Goal: Task Accomplishment & Management: Use online tool/utility

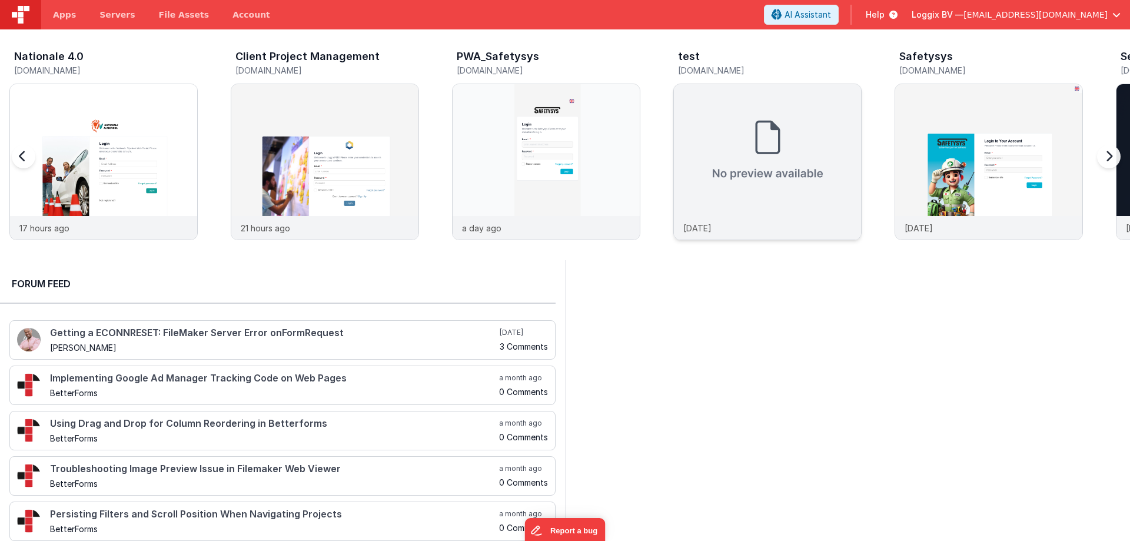
click at [746, 132] on img at bounding box center [767, 150] width 187 height 132
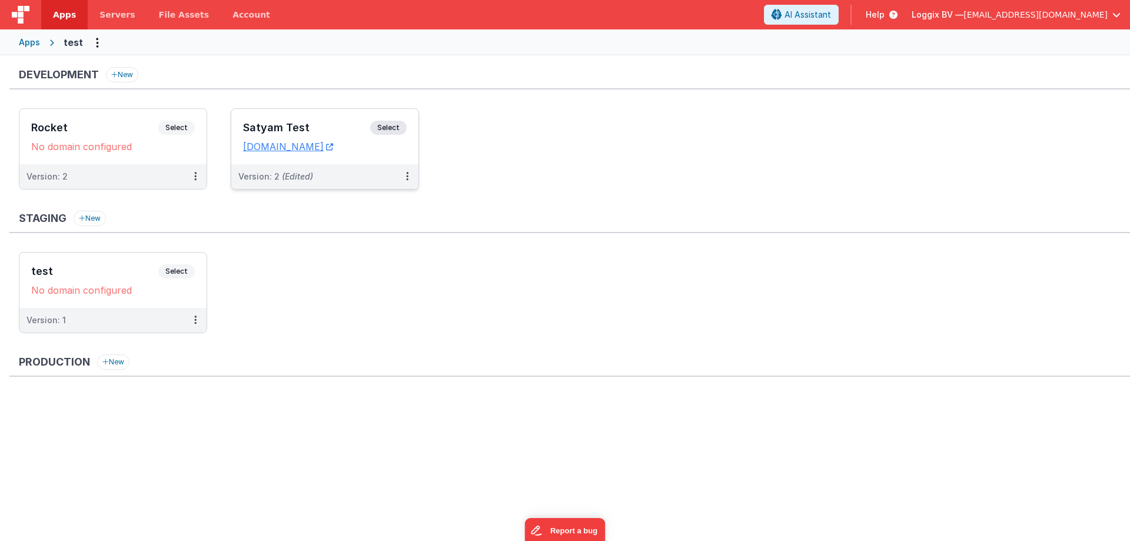
click at [259, 125] on h3 "Satyam Test" at bounding box center [306, 128] width 127 height 12
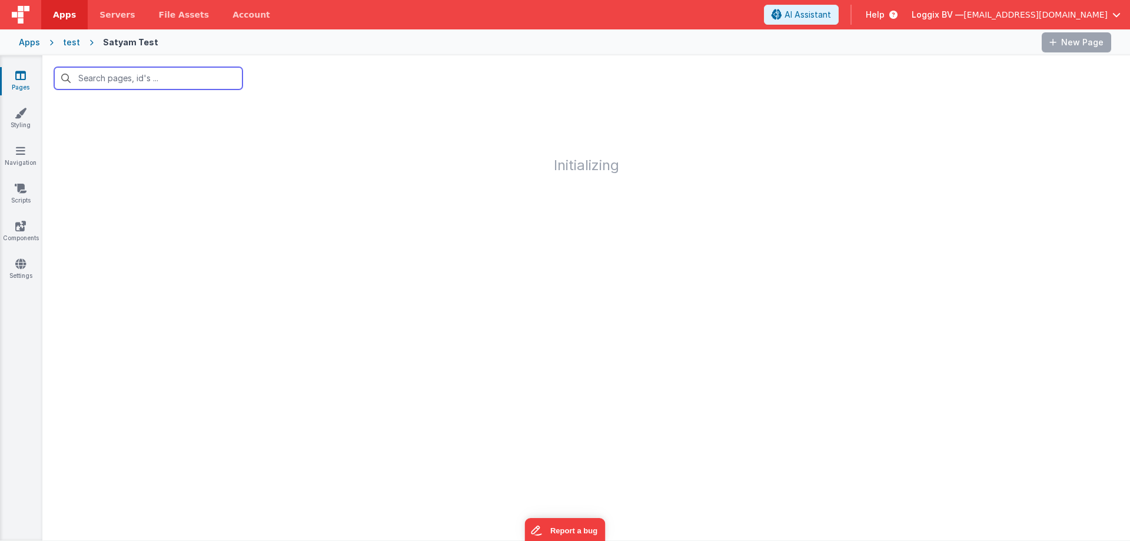
click at [137, 79] on input "text" at bounding box center [148, 78] width 188 height 22
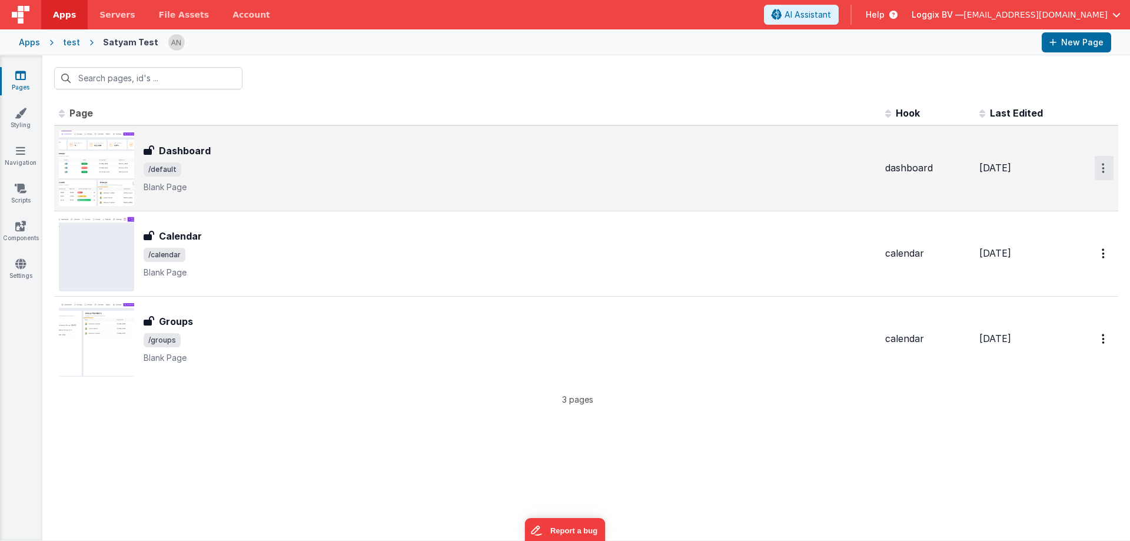
click at [1104, 169] on icon "Options" at bounding box center [1103, 168] width 3 height 10
click at [1035, 197] on link "Preview" at bounding box center [1062, 195] width 104 height 21
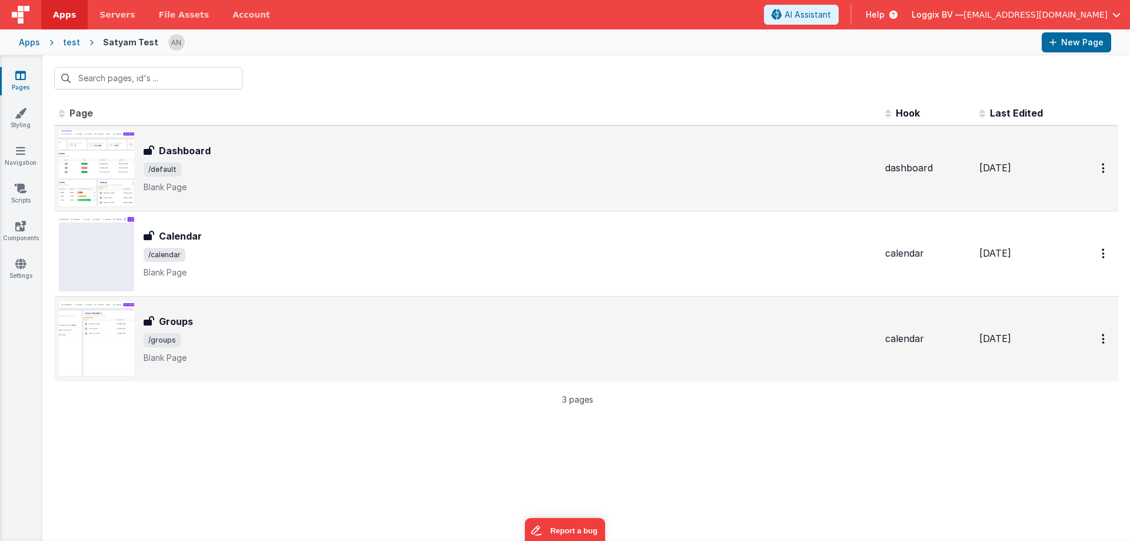
click at [200, 345] on span "/groups" at bounding box center [510, 340] width 732 height 14
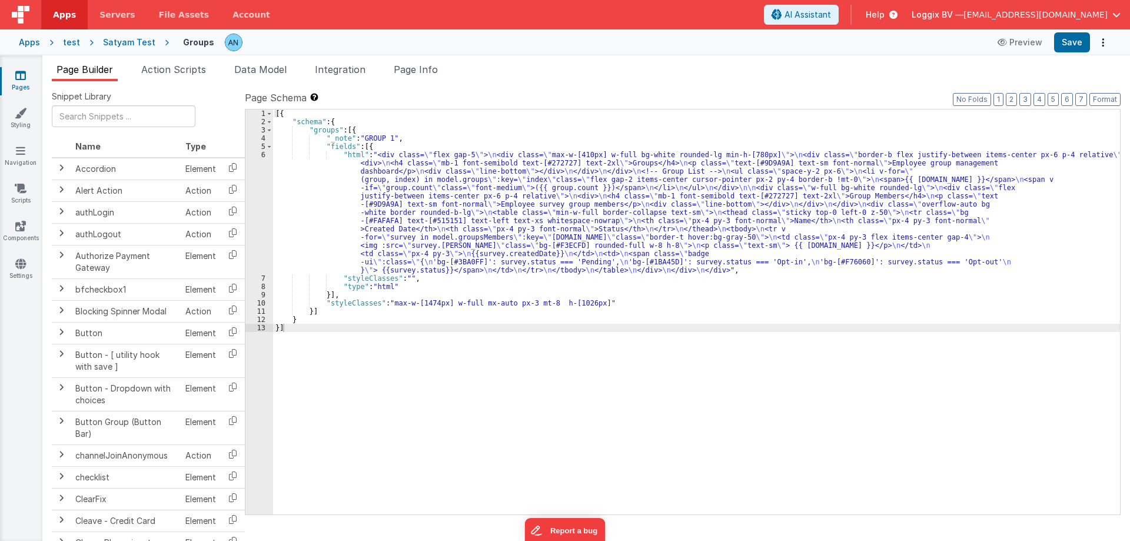
click at [288, 197] on div "[{ "schema" : { "groups" : [{ "_note" : "GROUP 1" , "fields" : [{ "html" : "<di…" at bounding box center [696, 319] width 847 height 421
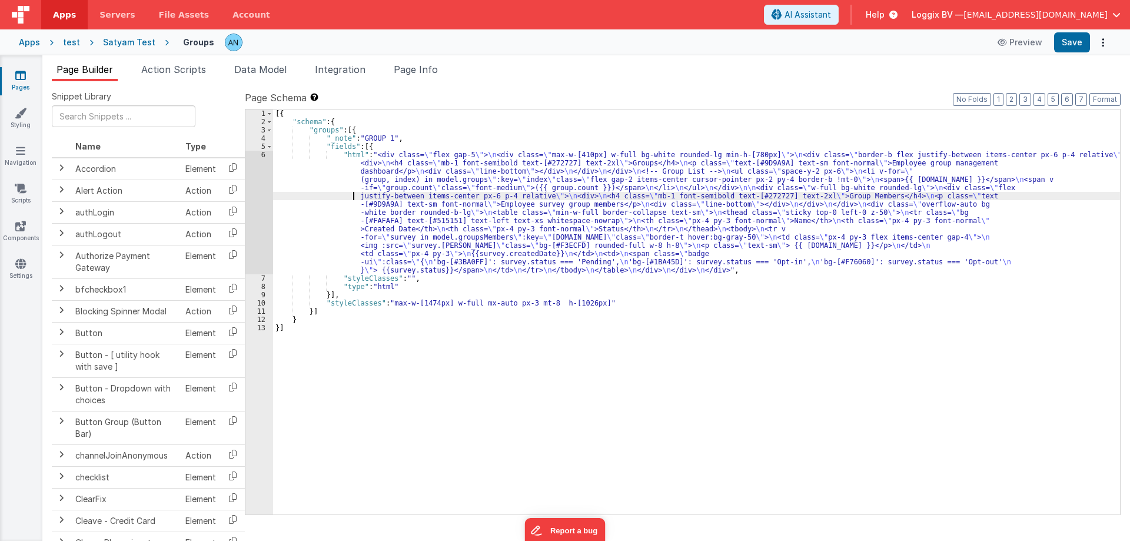
click at [252, 174] on div "6" at bounding box center [259, 213] width 28 height 124
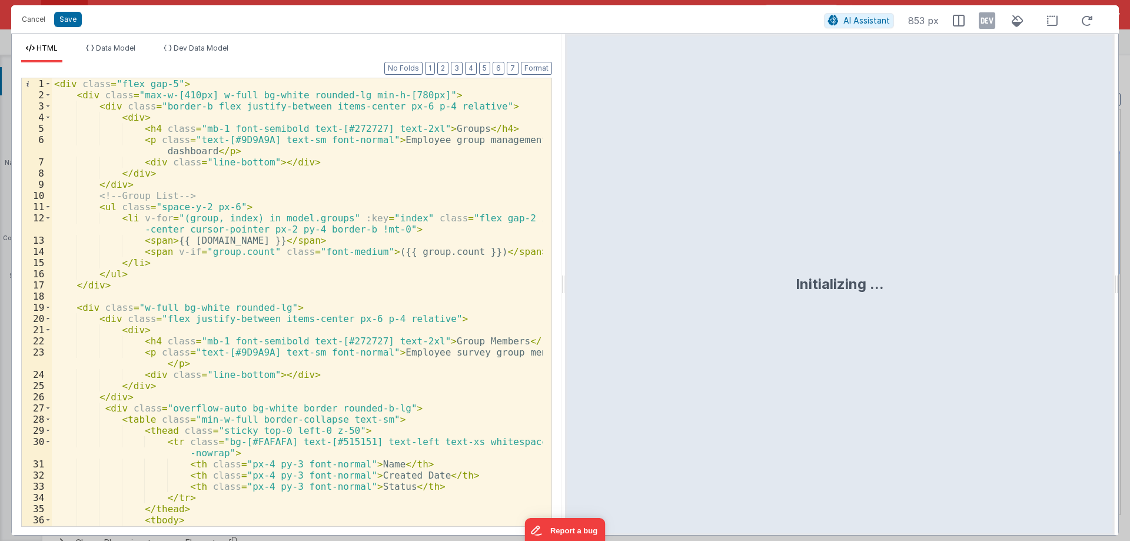
drag, startPoint x: 560, startPoint y: 283, endPoint x: 666, endPoint y: 284, distance: 105.9
click at [666, 284] on html "Cancel Save AI Assistant 853 px HTML Data Model Dev Data Model Format 7 6 5 4 3…" at bounding box center [565, 270] width 1130 height 541
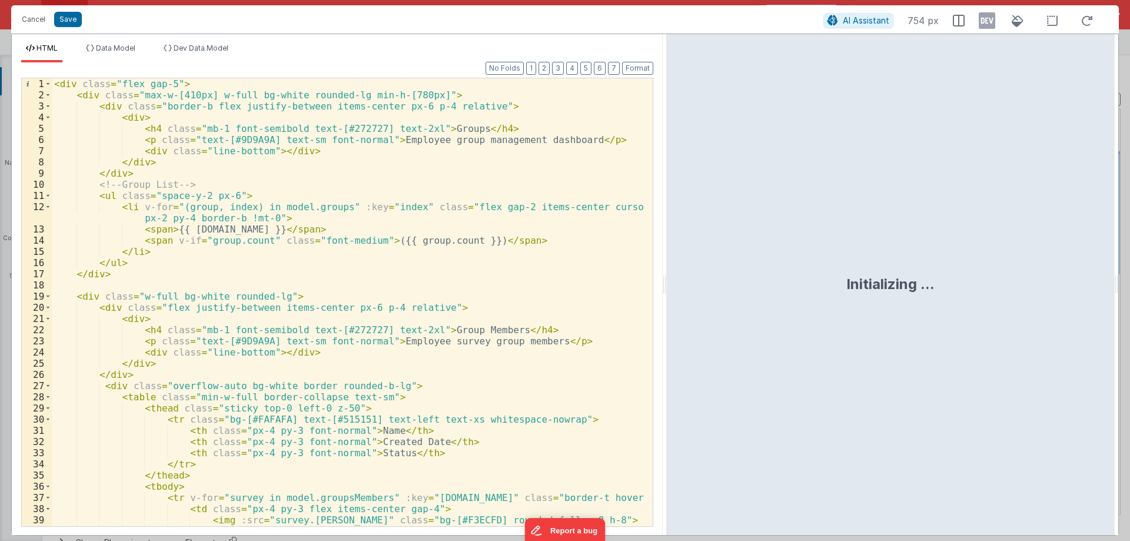
click at [44, 95] on div "2" at bounding box center [37, 94] width 30 height 11
click at [48, 95] on span at bounding box center [48, 94] width 6 height 11
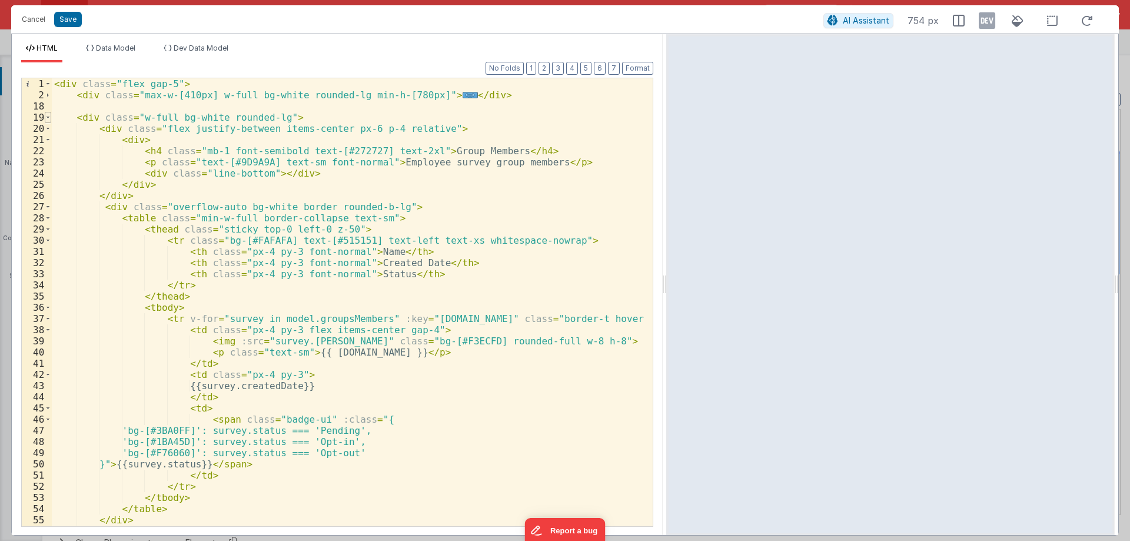
click at [46, 116] on span at bounding box center [48, 117] width 6 height 11
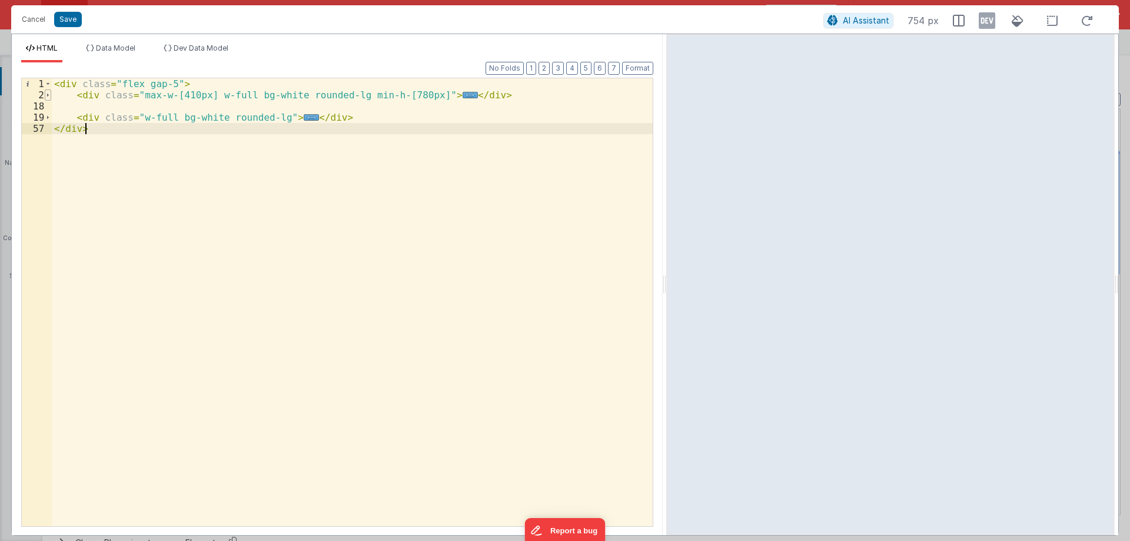
click at [47, 95] on span at bounding box center [48, 94] width 6 height 11
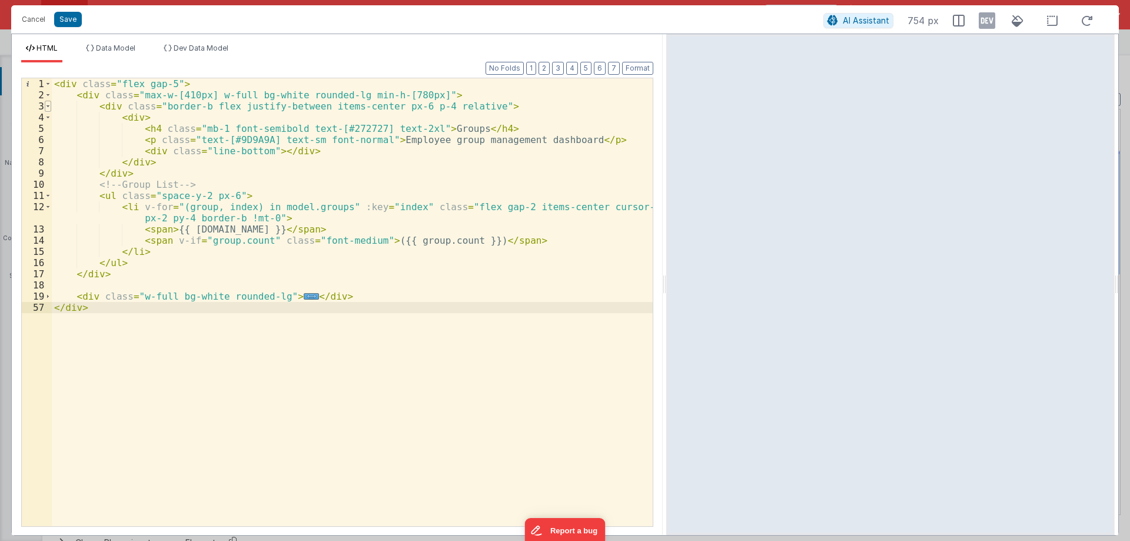
click at [49, 107] on span at bounding box center [48, 106] width 6 height 11
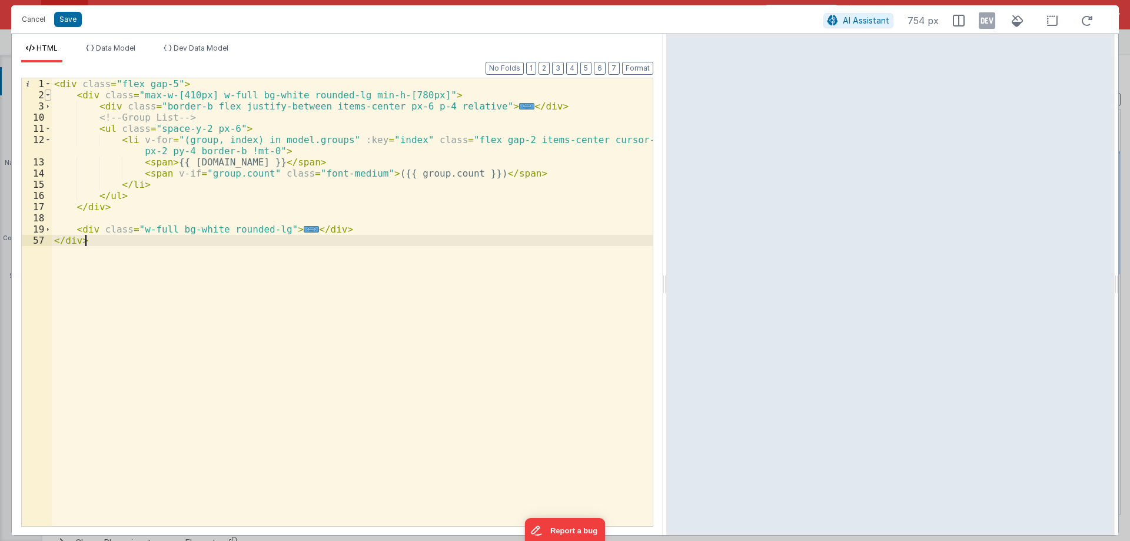
click at [48, 98] on span at bounding box center [48, 94] width 6 height 11
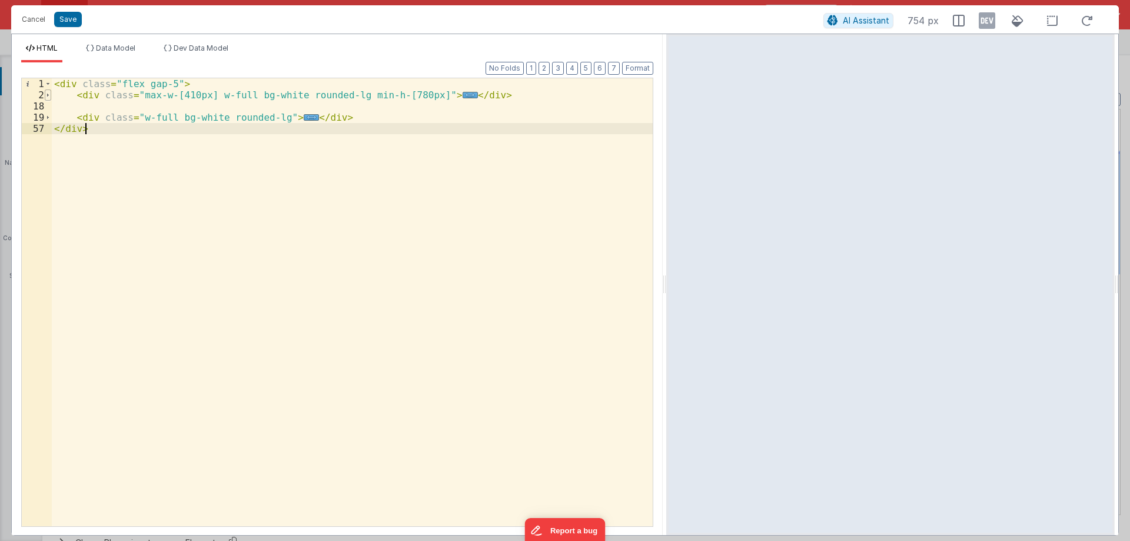
click at [48, 98] on span at bounding box center [48, 94] width 6 height 11
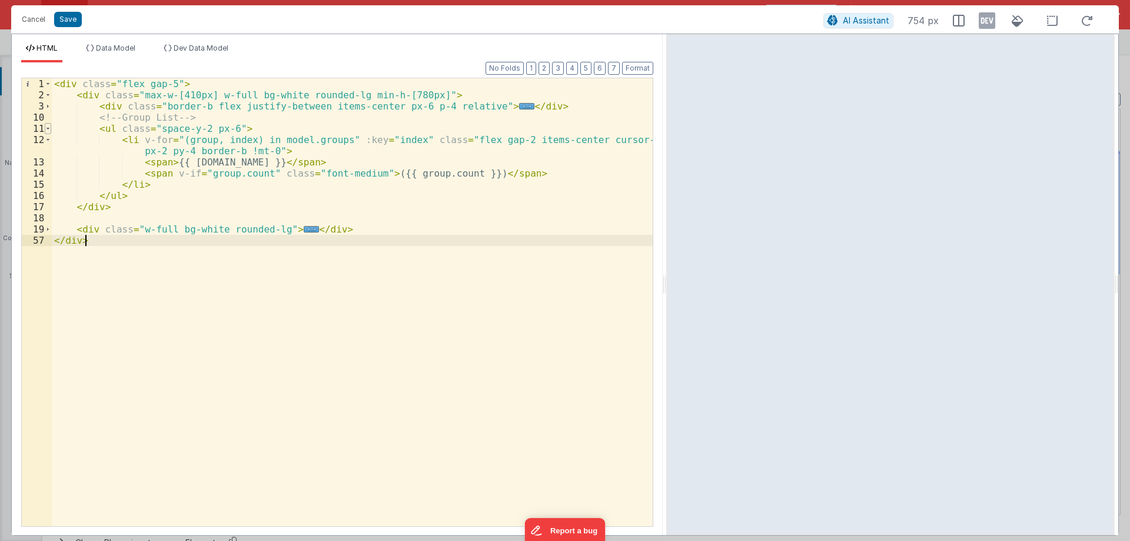
click at [50, 128] on span at bounding box center [48, 128] width 6 height 11
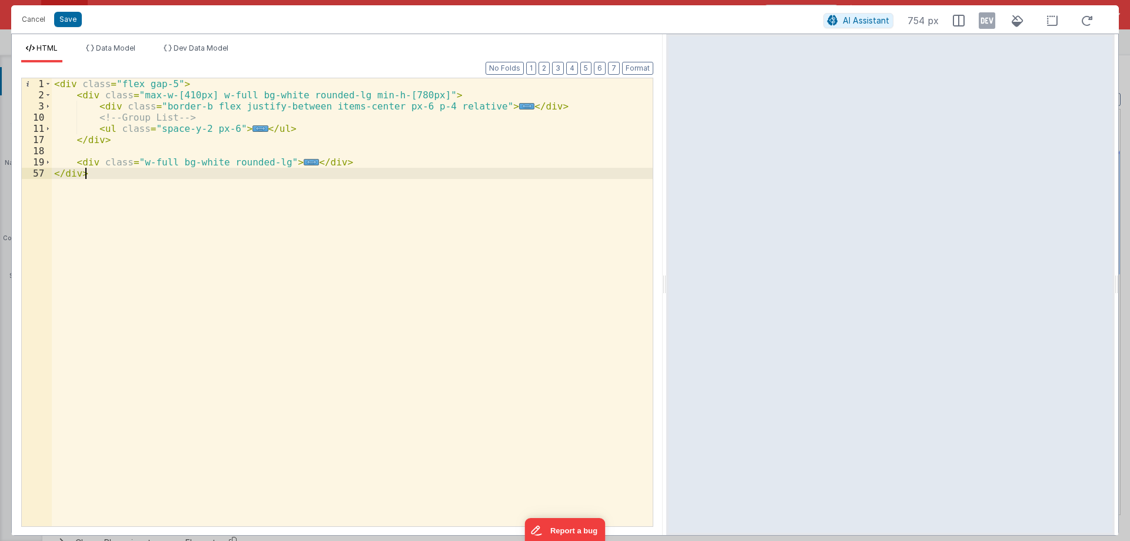
click at [307, 127] on div "< div class = "flex gap-5" > < div class = "max-w-[410px] w-full bg-white round…" at bounding box center [352, 313] width 601 height 470
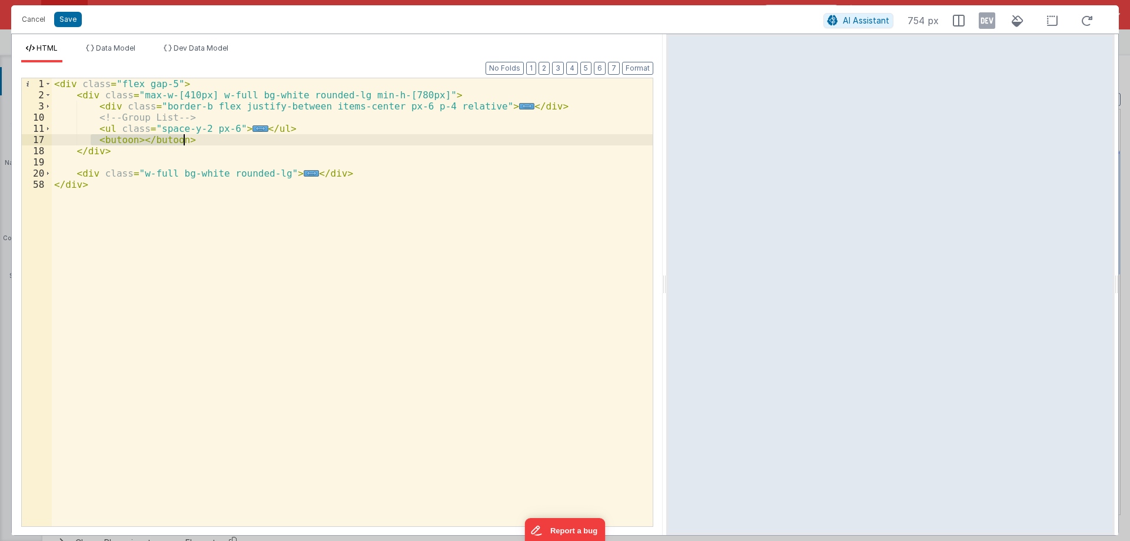
drag, startPoint x: 92, startPoint y: 142, endPoint x: 184, endPoint y: 137, distance: 92.5
click at [184, 137] on div "< div class = "flex gap-5" > < div class = "max-w-[410px] w-full bg-white round…" at bounding box center [352, 313] width 601 height 470
click at [69, 16] on button "Save" at bounding box center [68, 19] width 28 height 15
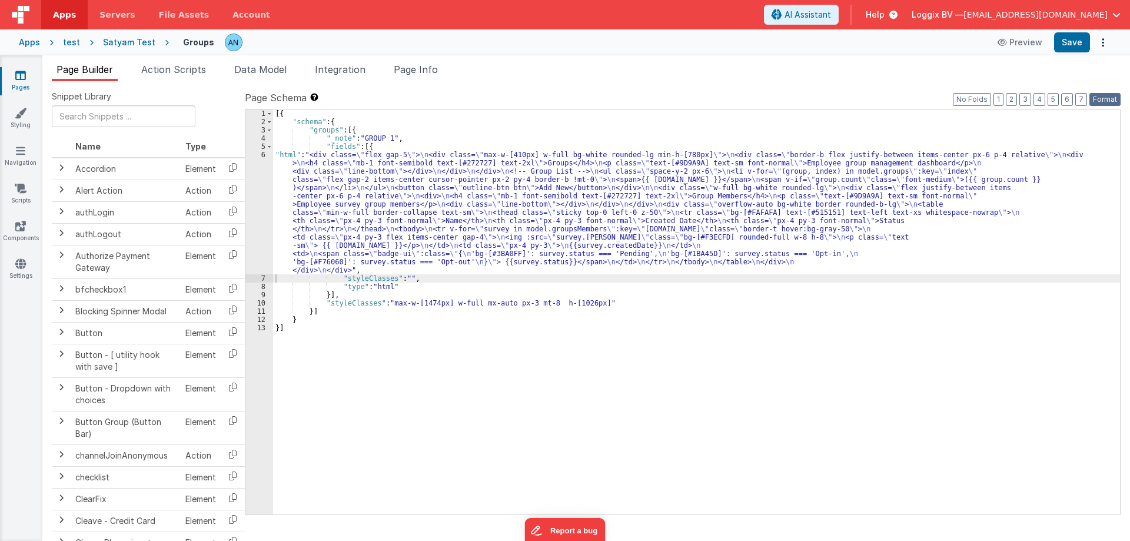
click at [1110, 98] on button "Format" at bounding box center [1104, 99] width 31 height 13
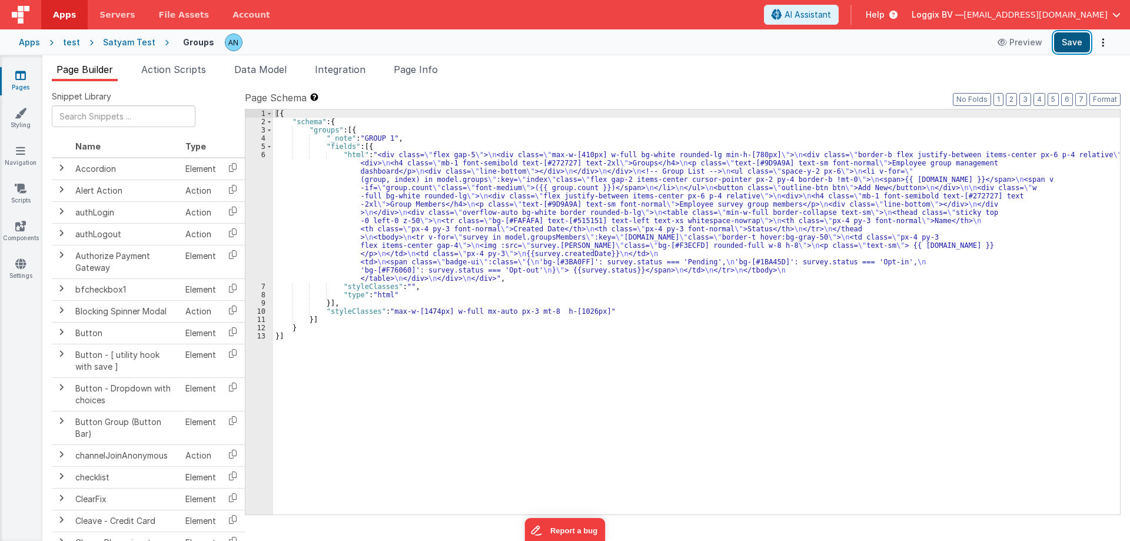
click at [1072, 44] on button "Save" at bounding box center [1072, 42] width 36 height 20
click at [17, 114] on icon at bounding box center [21, 113] width 12 height 12
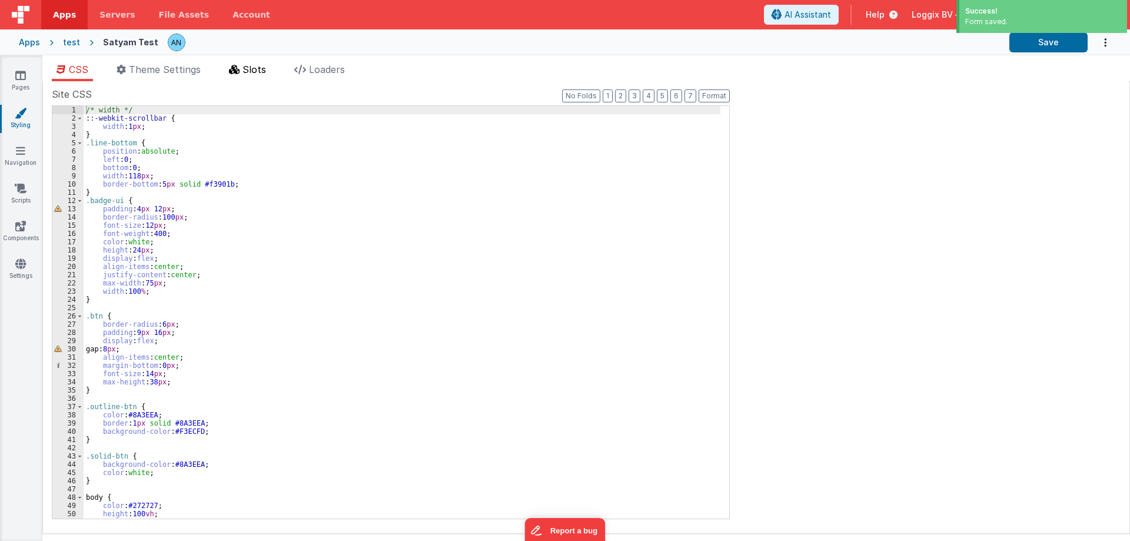
click at [244, 72] on li "Slots" at bounding box center [247, 71] width 46 height 19
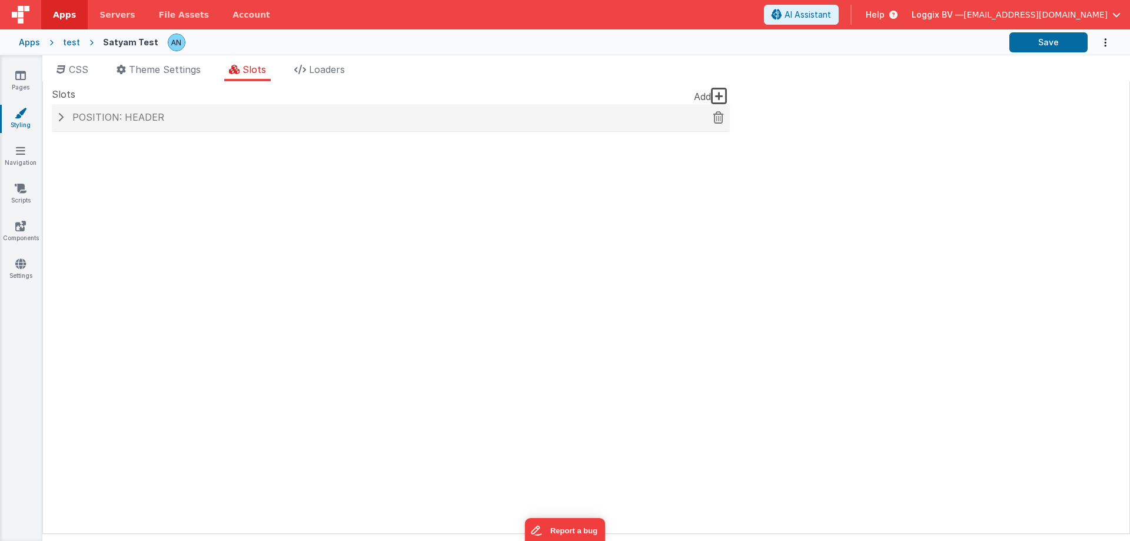
click at [90, 125] on div "Position: header" at bounding box center [391, 117] width 678 height 27
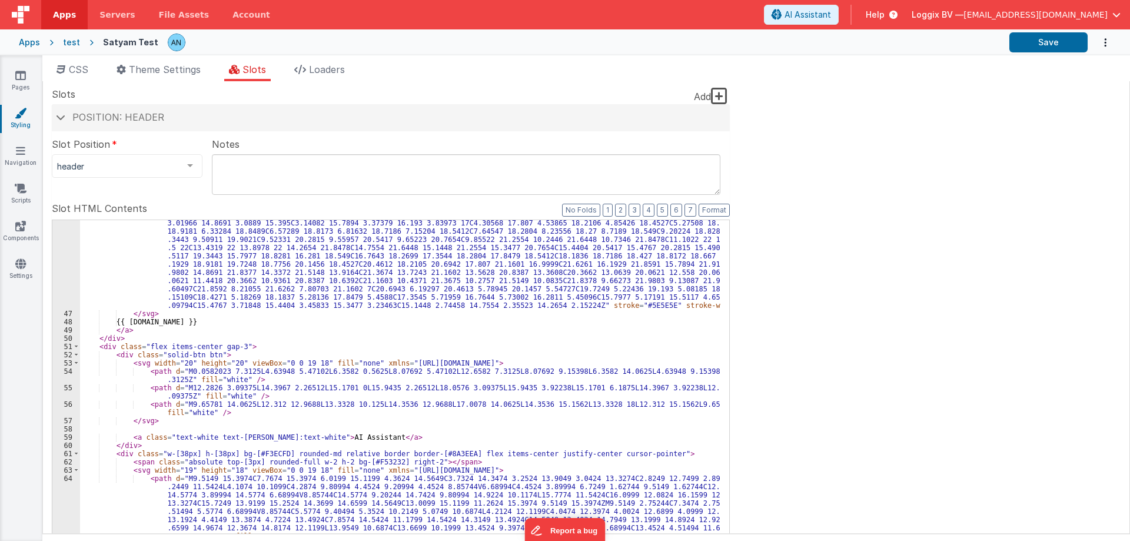
scroll to position [883, 0]
click at [79, 365] on span at bounding box center [76, 363] width 6 height 8
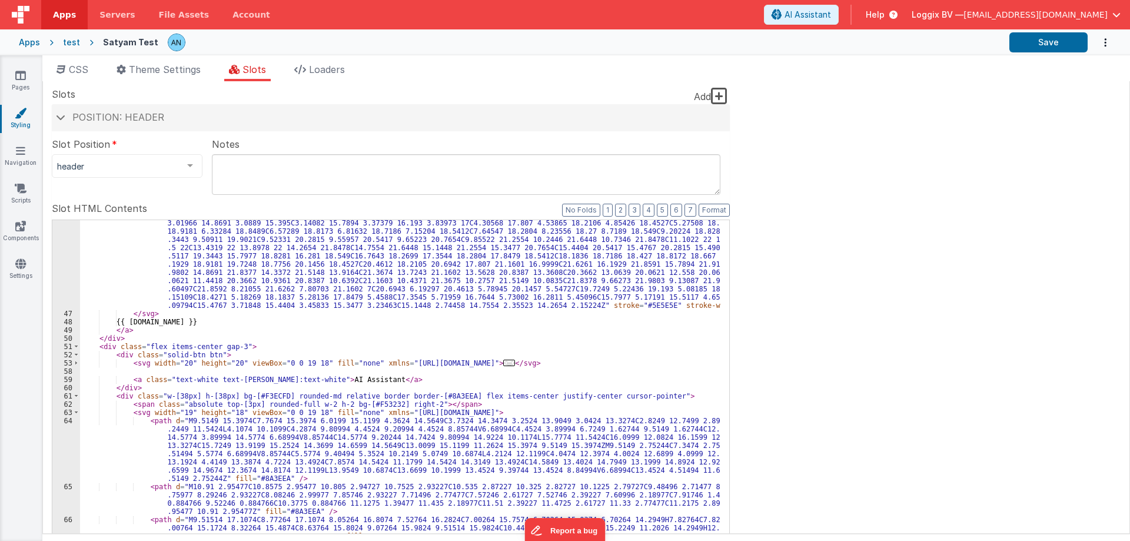
click at [154, 371] on div "< path d = "M14.2654 2.15224C13.8978 2 13.4319 2 12.5 2C11.5681 2 11.1022 2 10.…" at bounding box center [400, 438] width 640 height 521
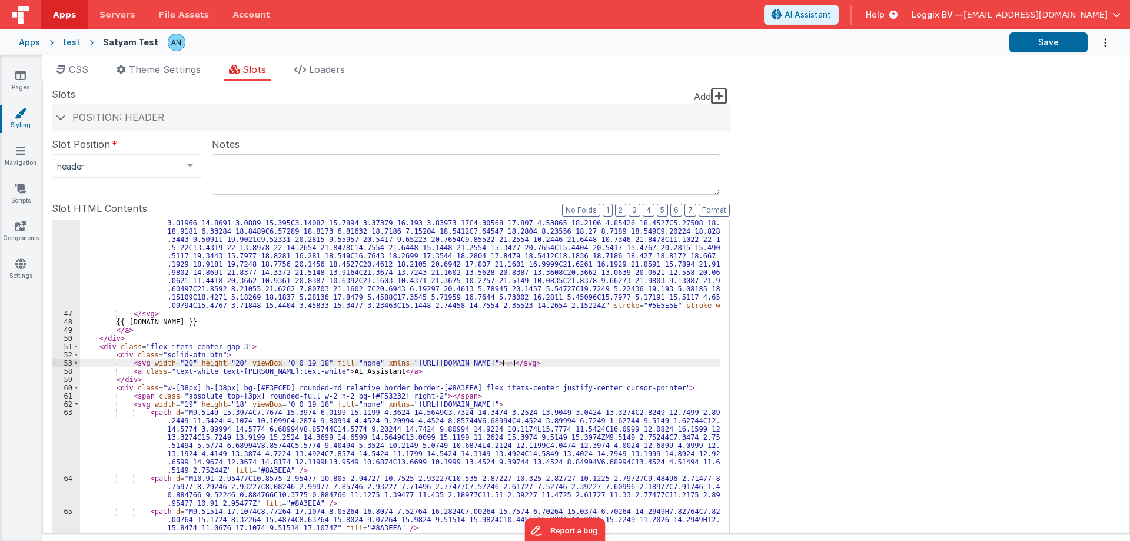
click at [124, 354] on div "< path d = "M14.2654 2.15224C13.8978 2 13.4319 2 12.5 2C11.5681 2 11.1022 2 10.…" at bounding box center [400, 438] width 640 height 521
click at [127, 375] on div "< path d = "M14.2654 2.15224C13.8978 2 13.4319 2 12.5 2C11.5681 2 11.1022 2 10.…" at bounding box center [400, 438] width 640 height 521
click at [127, 377] on div "< path d = "M14.2654 2.15224C13.8978 2 13.4319 2 12.5 2C11.5681 2 11.1022 2 10.…" at bounding box center [400, 438] width 640 height 521
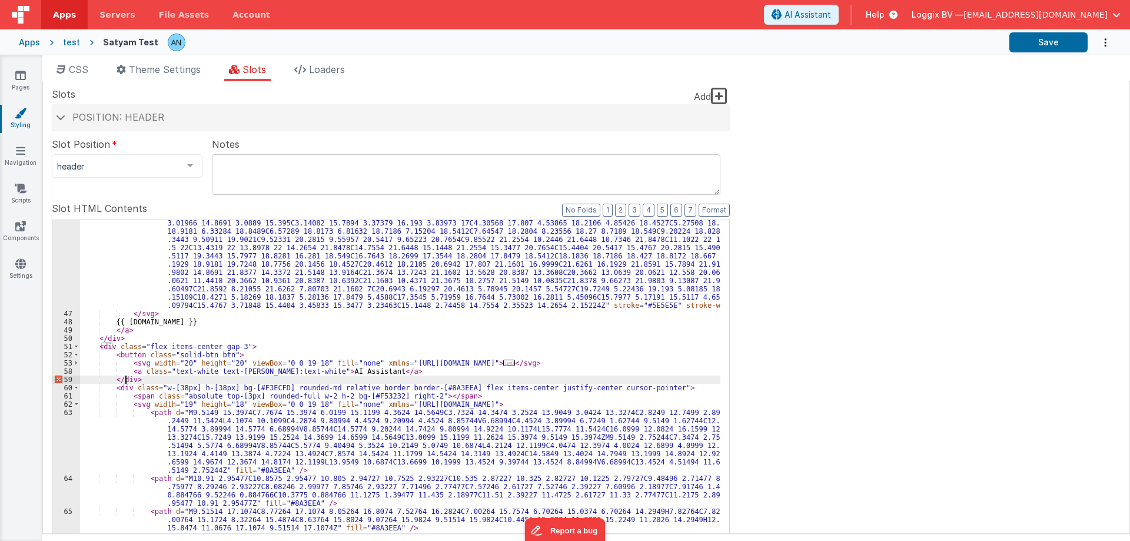
click at [127, 377] on div "< path d = "M14.2654 2.15224C13.8978 2 13.4319 2 12.5 2C11.5681 2 11.1022 2 10.…" at bounding box center [400, 438] width 640 height 521
click at [135, 371] on div "< path d = "M14.2654 2.15224C13.8978 2 13.4319 2 12.5 2C11.5681 2 11.1022 2 10.…" at bounding box center [400, 438] width 640 height 521
click at [381, 373] on div "< path d = "M14.2654 2.15224C13.8978 2 13.4319 2 12.5 2C11.5681 2 11.1022 2 10.…" at bounding box center [400, 438] width 640 height 521
click at [1071, 41] on button "Save" at bounding box center [1048, 42] width 78 height 20
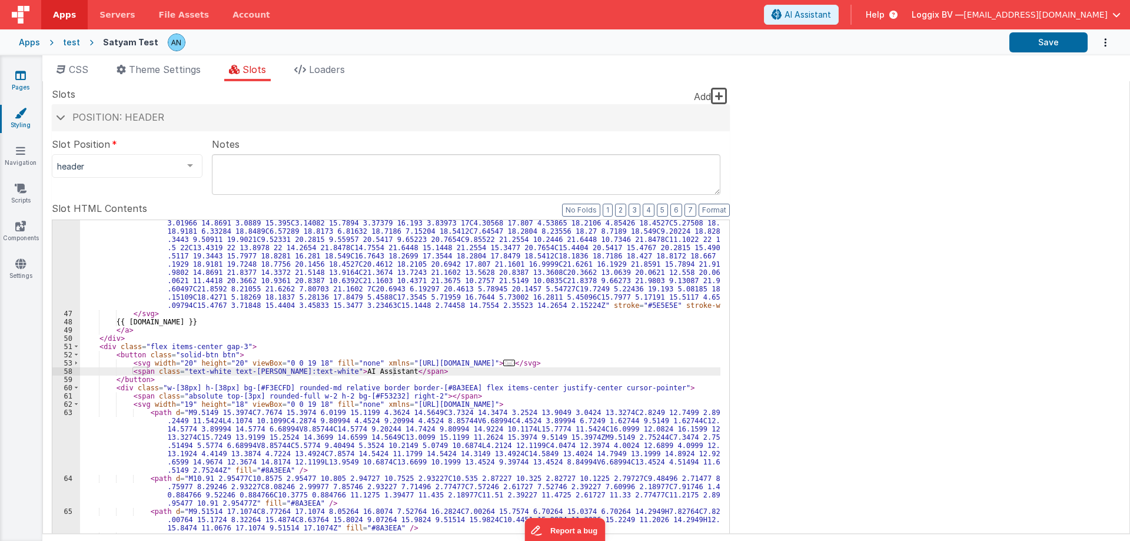
click at [13, 79] on link "Pages" at bounding box center [20, 81] width 42 height 24
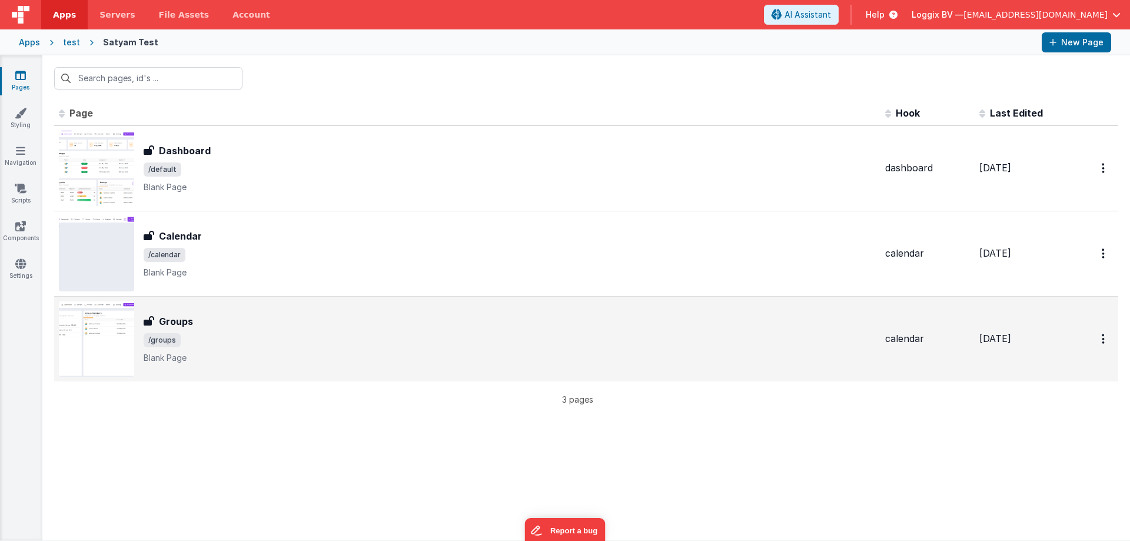
click at [183, 327] on h3 "Groups" at bounding box center [176, 321] width 34 height 14
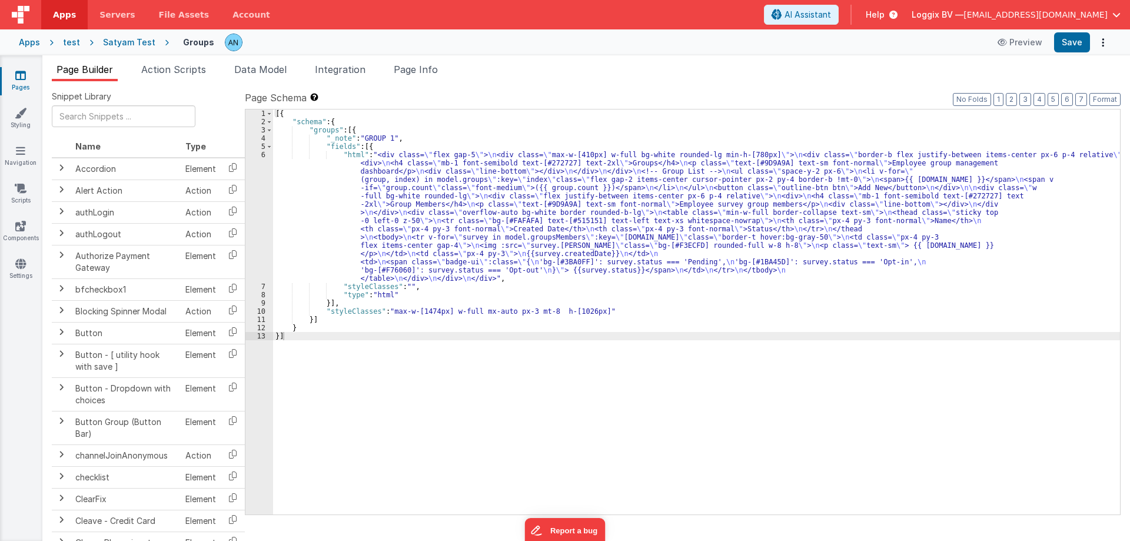
click at [312, 235] on div "[{ "schema" : { "groups" : [{ "_note" : "GROUP 1" , "fields" : [{ "html" : "<di…" at bounding box center [696, 319] width 847 height 421
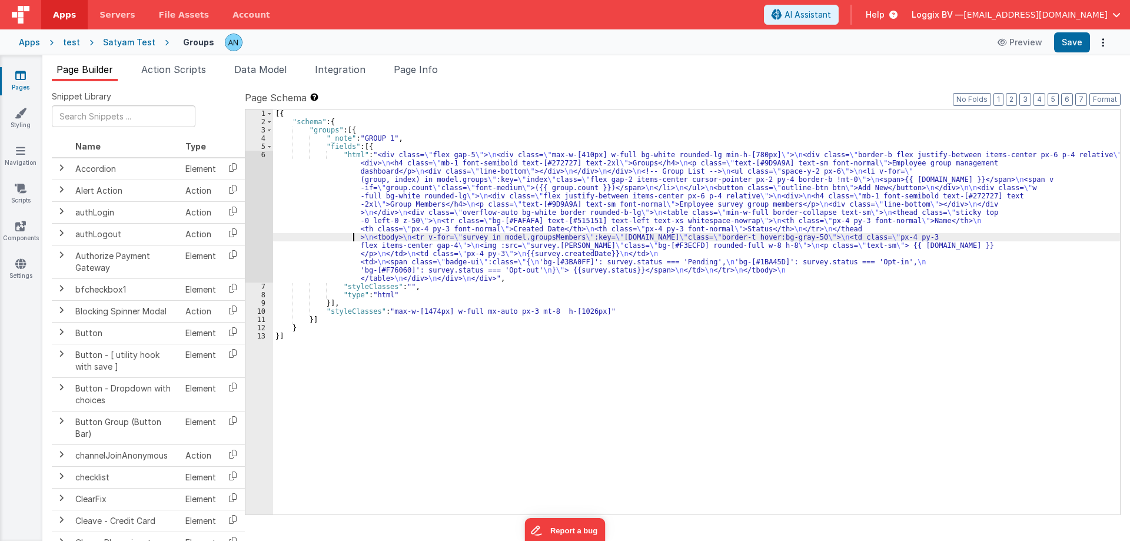
click at [257, 187] on div "6" at bounding box center [259, 217] width 28 height 132
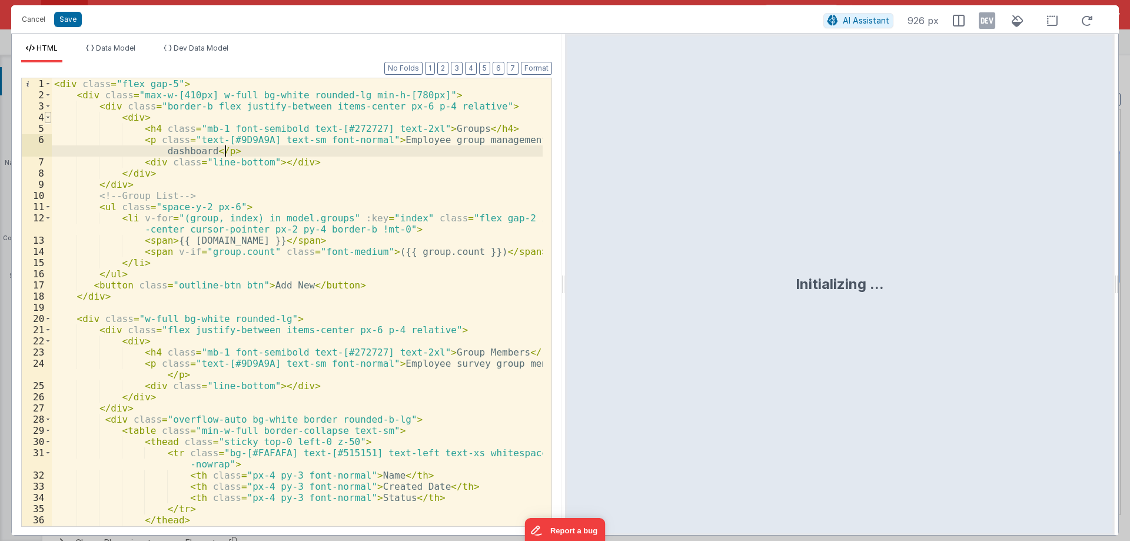
click at [48, 117] on span at bounding box center [48, 117] width 6 height 11
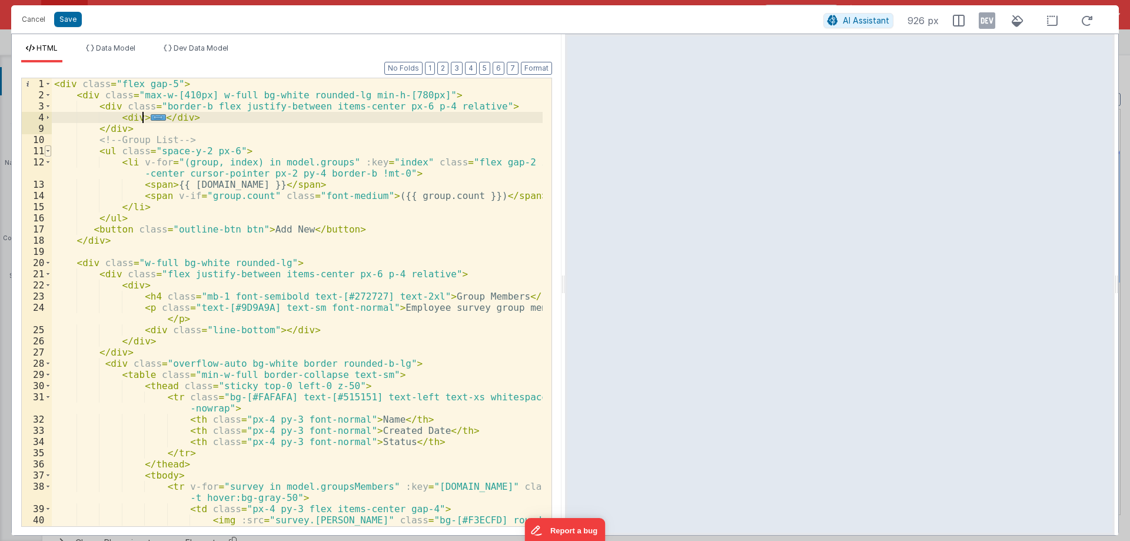
click at [49, 150] on span at bounding box center [48, 150] width 6 height 11
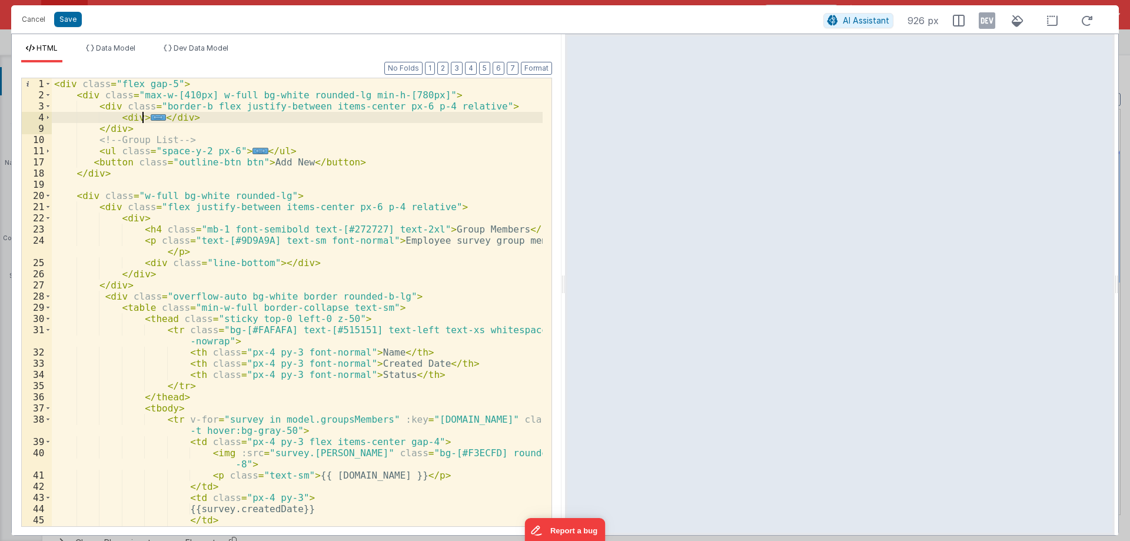
click at [243, 161] on div "< div class = "flex gap-5" > < div class = "max-w-[410px] w-full bg-white round…" at bounding box center [297, 313] width 491 height 470
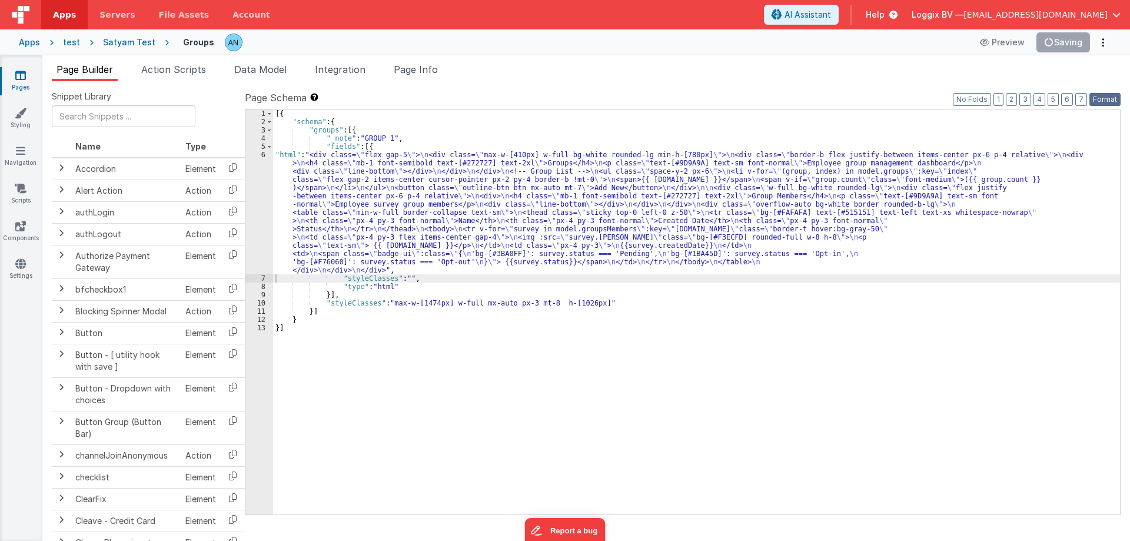
click at [1116, 100] on button "Format" at bounding box center [1104, 99] width 31 height 13
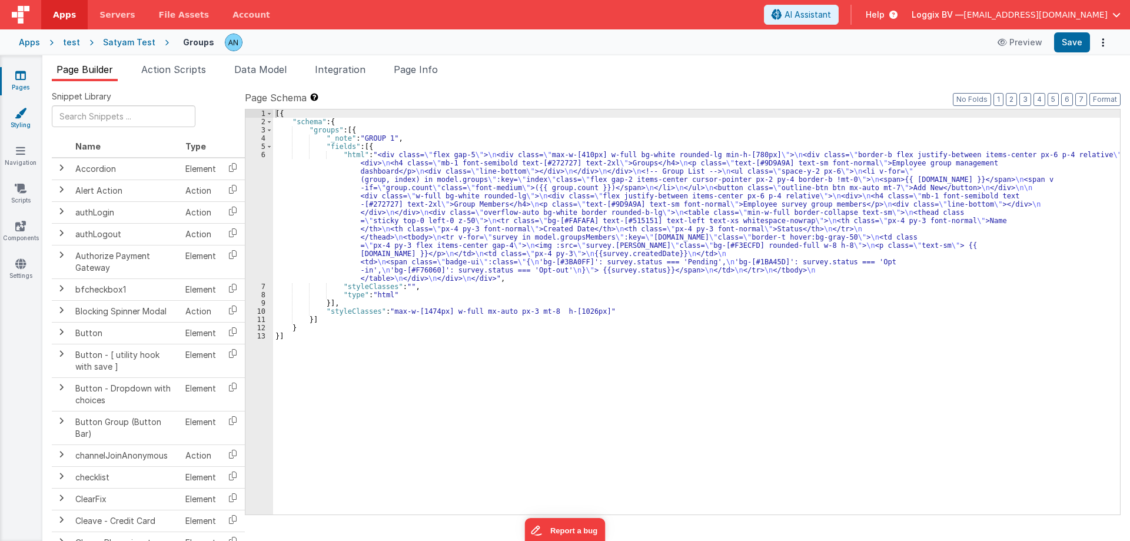
click at [17, 114] on icon at bounding box center [21, 113] width 12 height 12
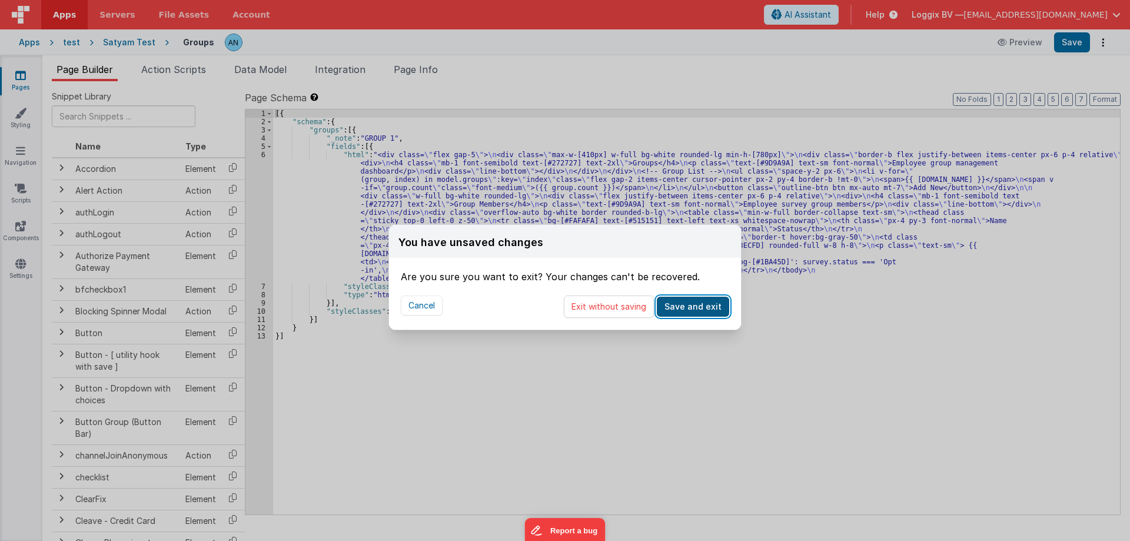
click at [696, 304] on button "Save and exit" at bounding box center [693, 307] width 72 height 20
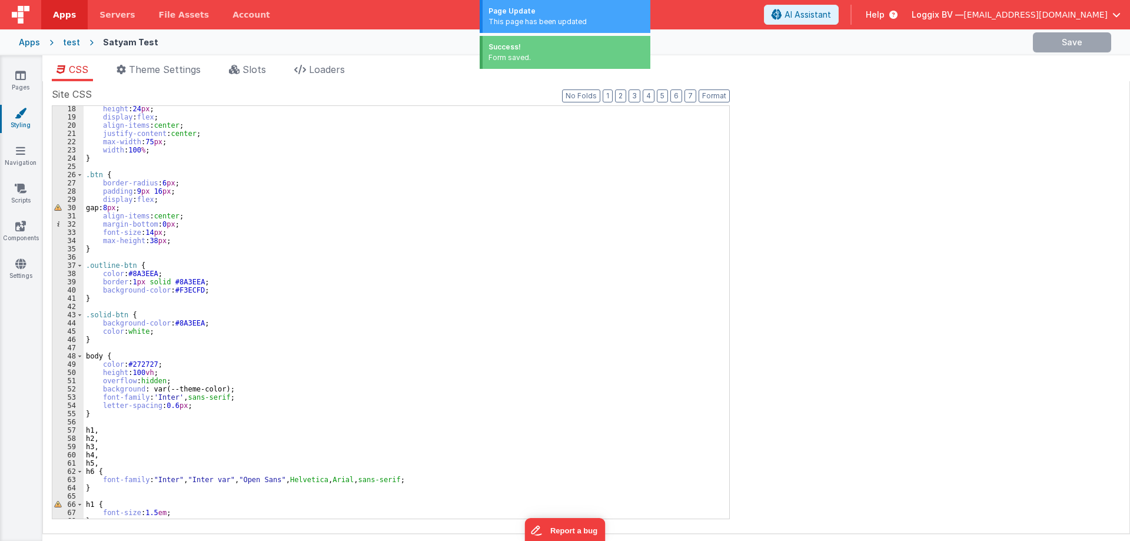
scroll to position [141, 0]
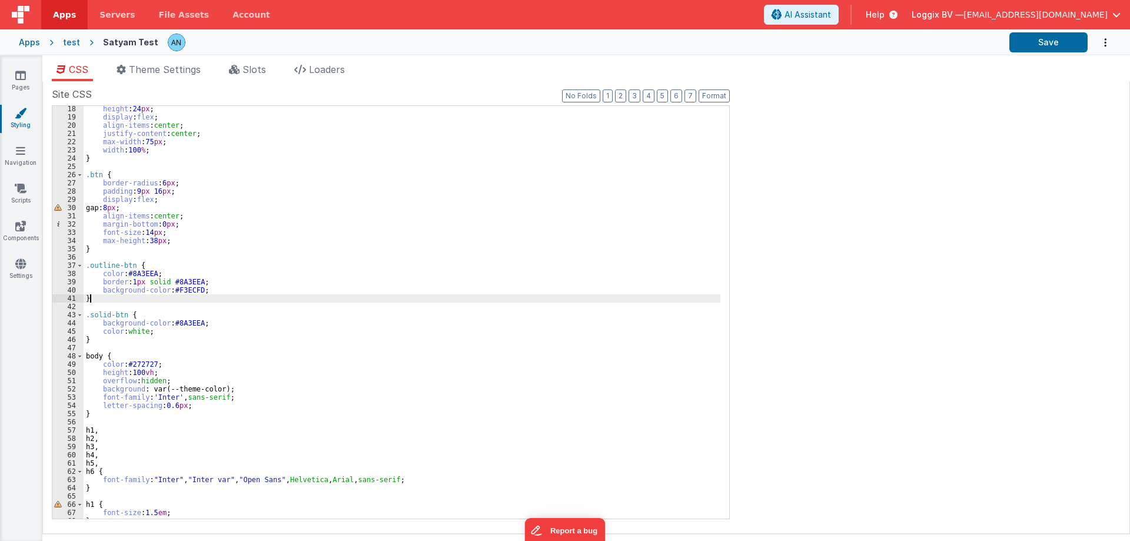
click at [97, 298] on div "height : 24 px ; display : flex ; align-items : center ; justify-content : cent…" at bounding box center [402, 319] width 637 height 429
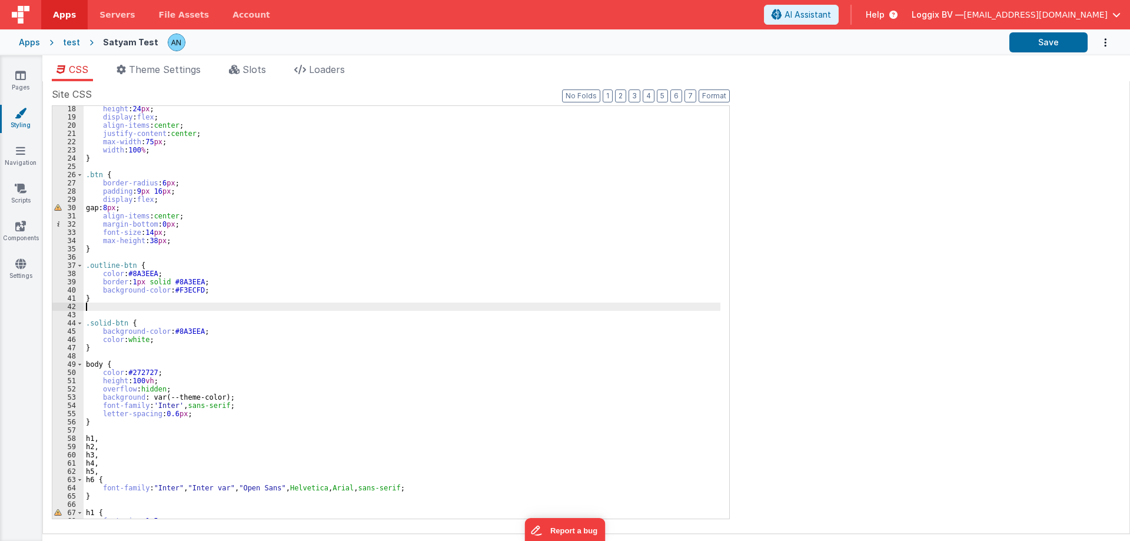
paste textarea
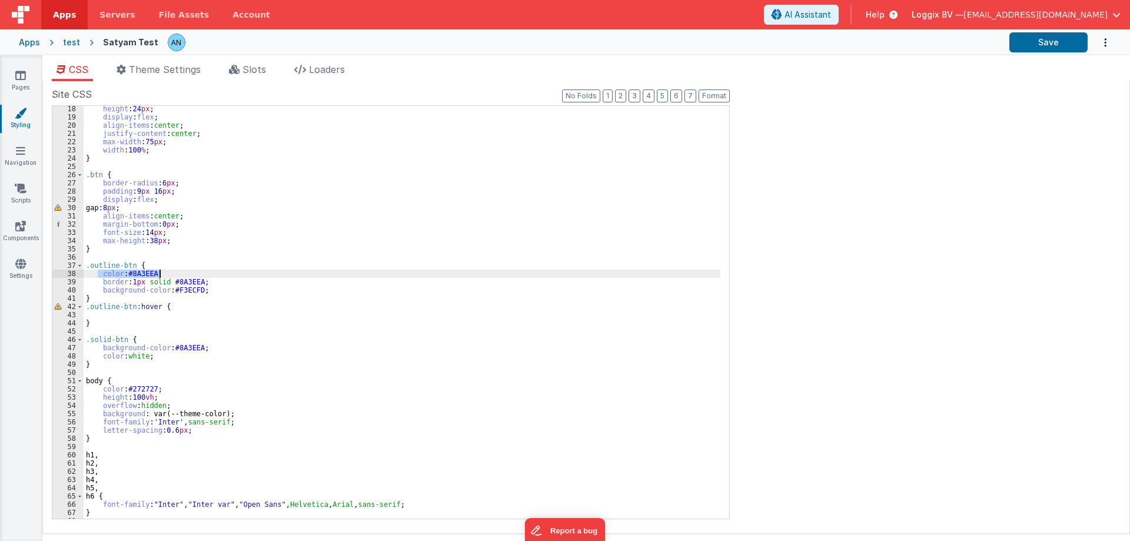
drag, startPoint x: 98, startPoint y: 271, endPoint x: 202, endPoint y: 271, distance: 104.2
click at [202, 271] on div "height : 24 px ; display : flex ; align-items : center ; justify-content : cent…" at bounding box center [402, 319] width 637 height 429
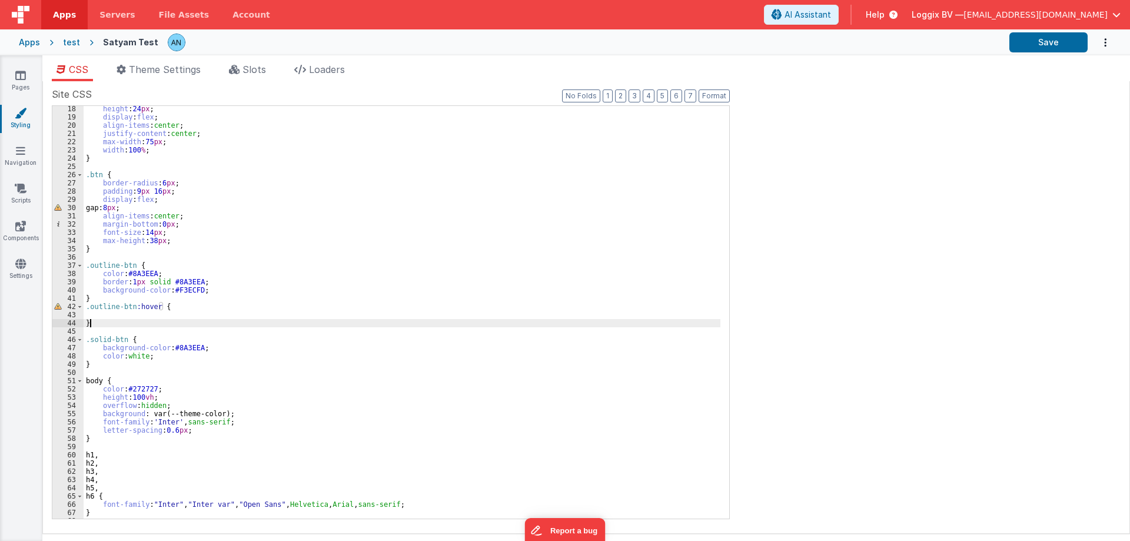
click at [105, 319] on div "height : 24 px ; display : flex ; align-items : center ; justify-content : cent…" at bounding box center [402, 319] width 637 height 429
click at [110, 313] on div "height : 24 px ; display : flex ; align-items : center ; justify-content : cent…" at bounding box center [402, 319] width 637 height 429
click at [706, 95] on button "Format" at bounding box center [714, 95] width 31 height 13
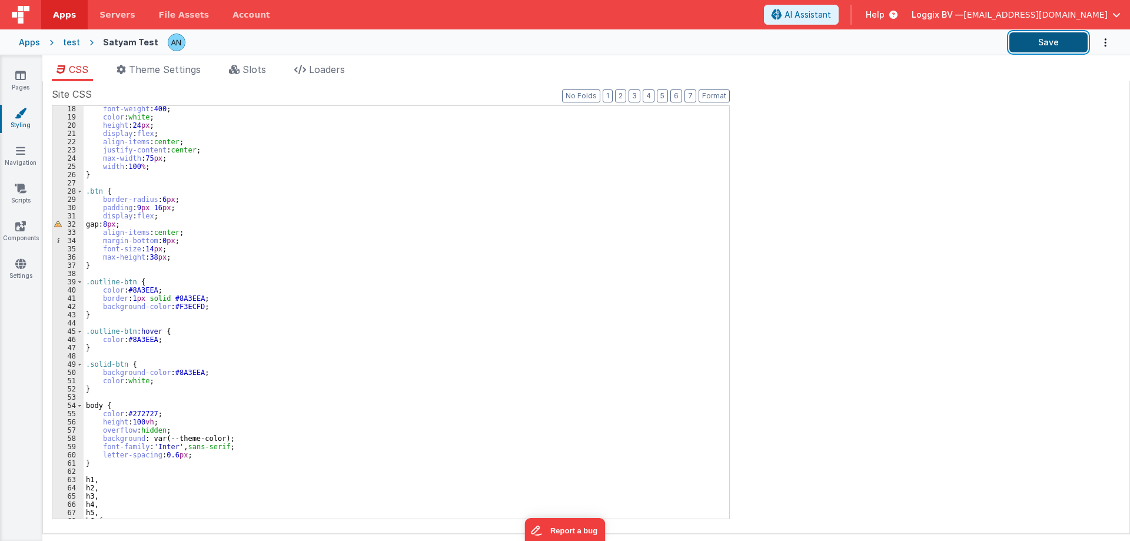
click at [1039, 45] on button "Save" at bounding box center [1048, 42] width 78 height 20
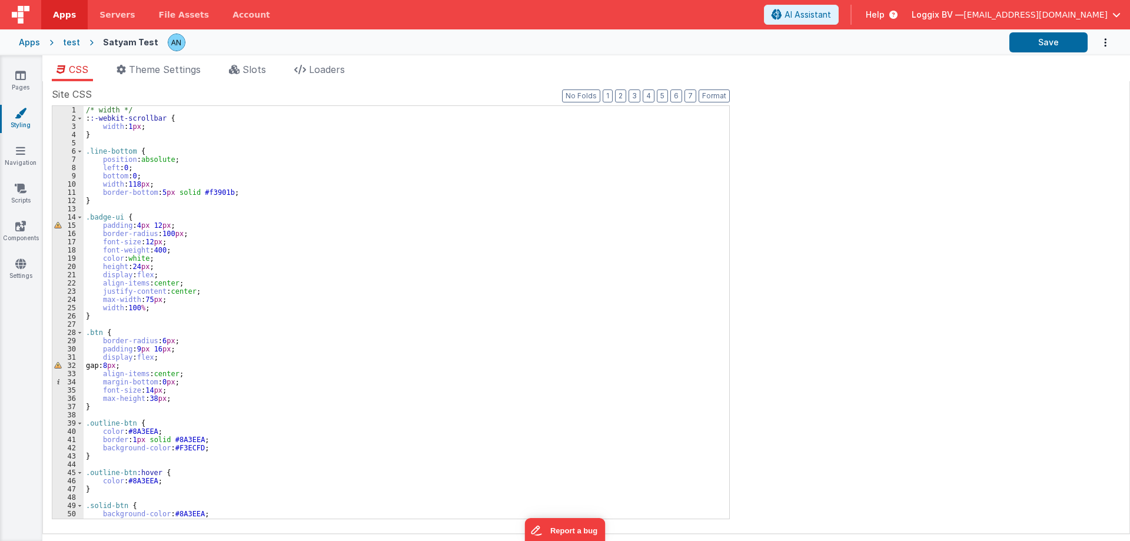
click at [155, 147] on div "/* width */ : :-webkit-scrollbar { width : 1 px ; } .line-bottom { position : a…" at bounding box center [402, 320] width 637 height 429
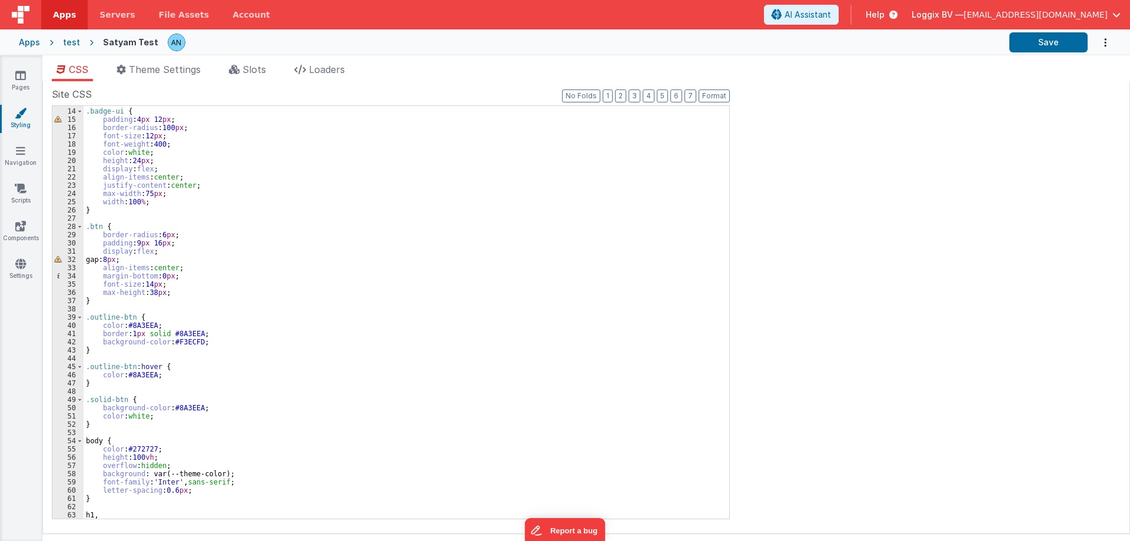
scroll to position [106, 0]
click at [1047, 45] on button "Save" at bounding box center [1048, 42] width 78 height 20
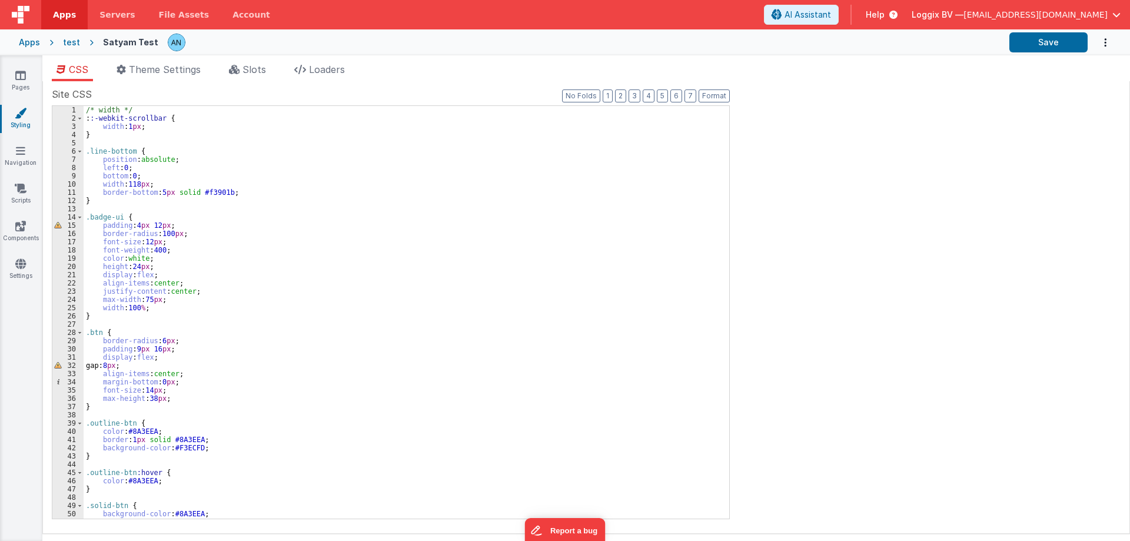
click at [109, 137] on div "/* width */ : :-webkit-scrollbar { width : 1 px ; } .line-bottom { position : a…" at bounding box center [402, 320] width 637 height 429
click at [24, 81] on icon at bounding box center [20, 75] width 11 height 12
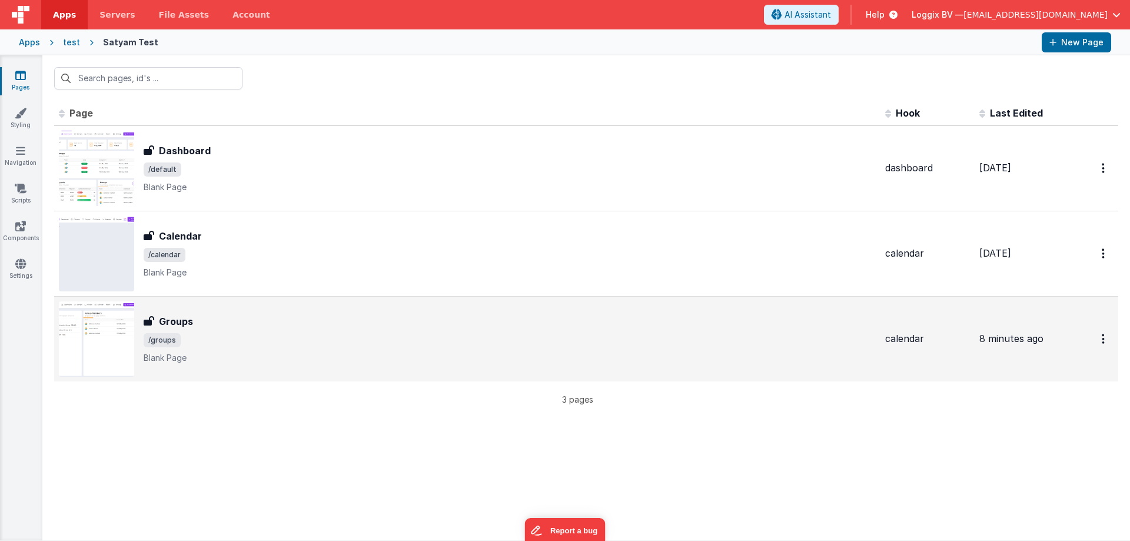
click at [232, 341] on span "/groups" at bounding box center [510, 340] width 732 height 14
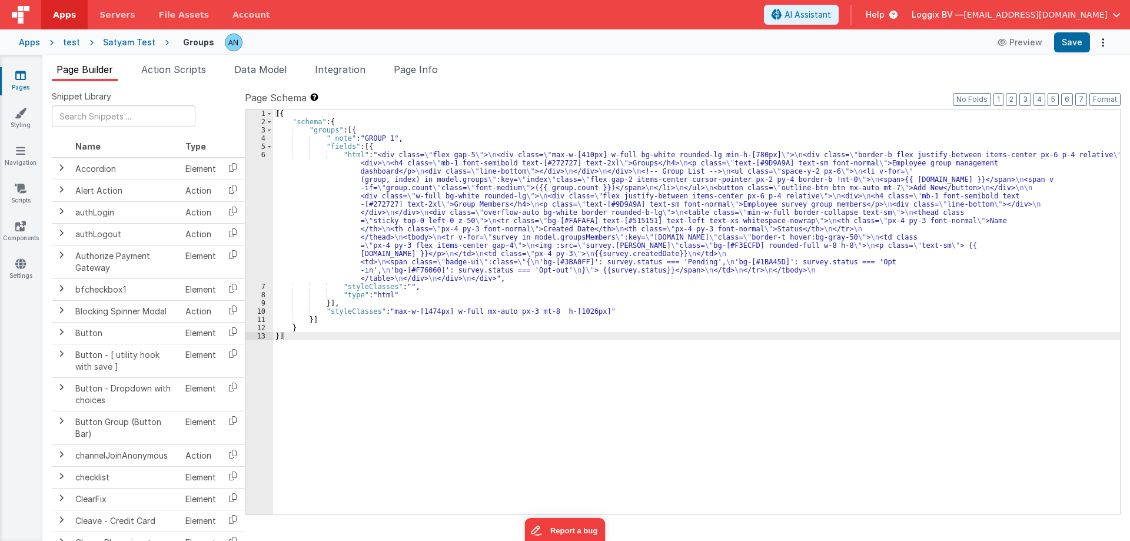
click at [328, 200] on div "[{ "schema" : { "groups" : [{ "_note" : "GROUP 1" , "fields" : [{ "html" : "<di…" at bounding box center [696, 319] width 847 height 421
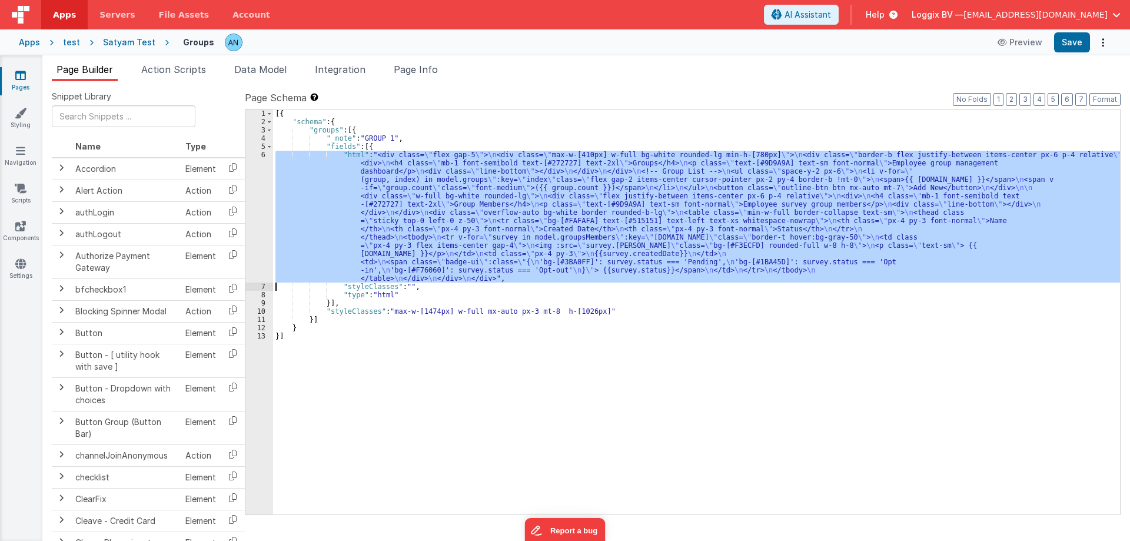
click at [250, 161] on div "6" at bounding box center [259, 217] width 28 height 132
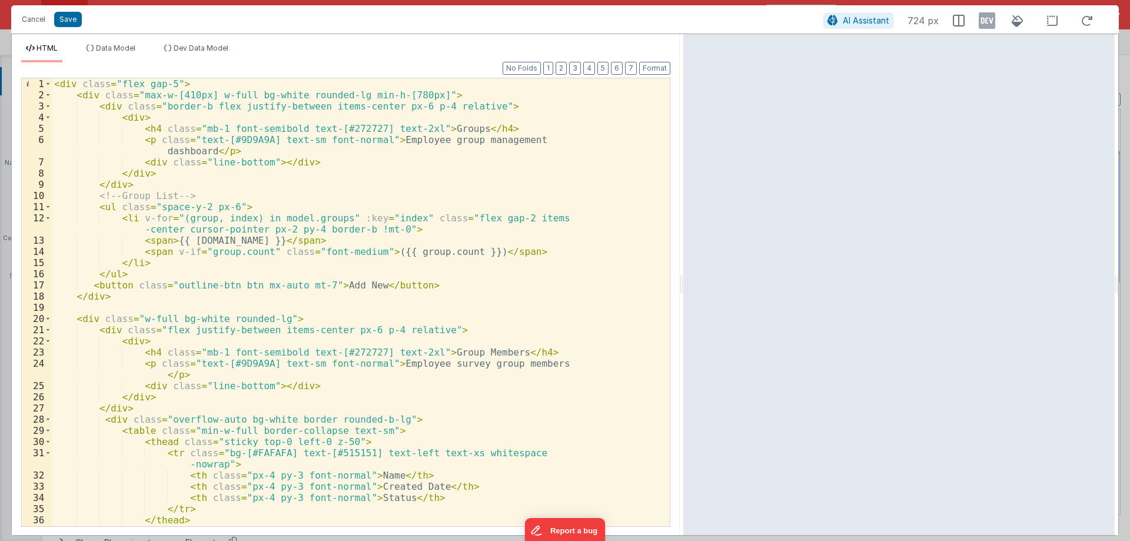
drag, startPoint x: 561, startPoint y: 283, endPoint x: 684, endPoint y: 283, distance: 122.4
click at [684, 283] on html "Cancel Save AI Assistant 724 px HTML Data Model Dev Data Model Format 7 6 5 4 3…" at bounding box center [565, 270] width 1130 height 541
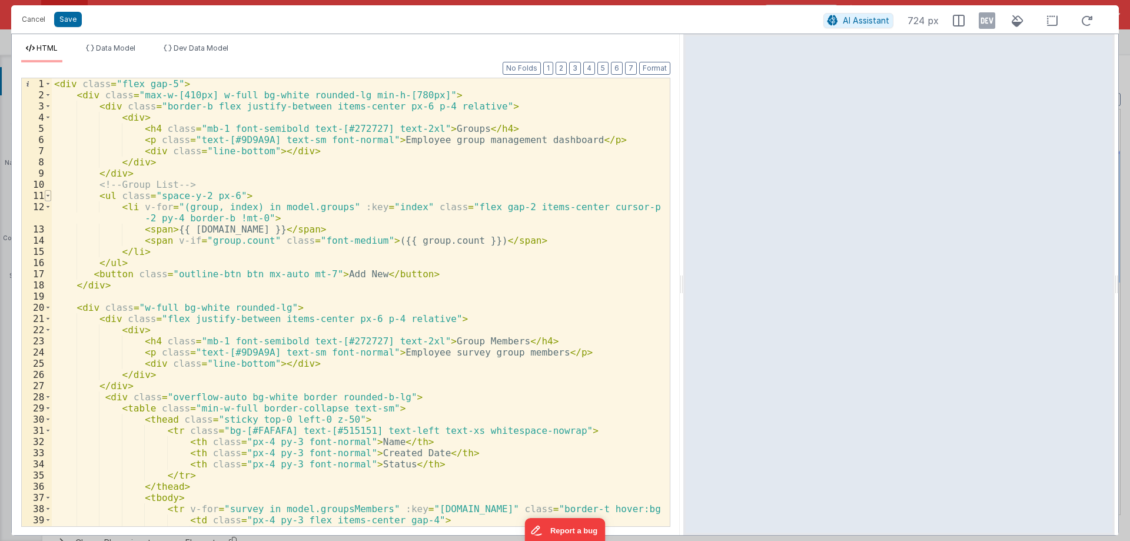
click at [48, 195] on span at bounding box center [48, 195] width 6 height 11
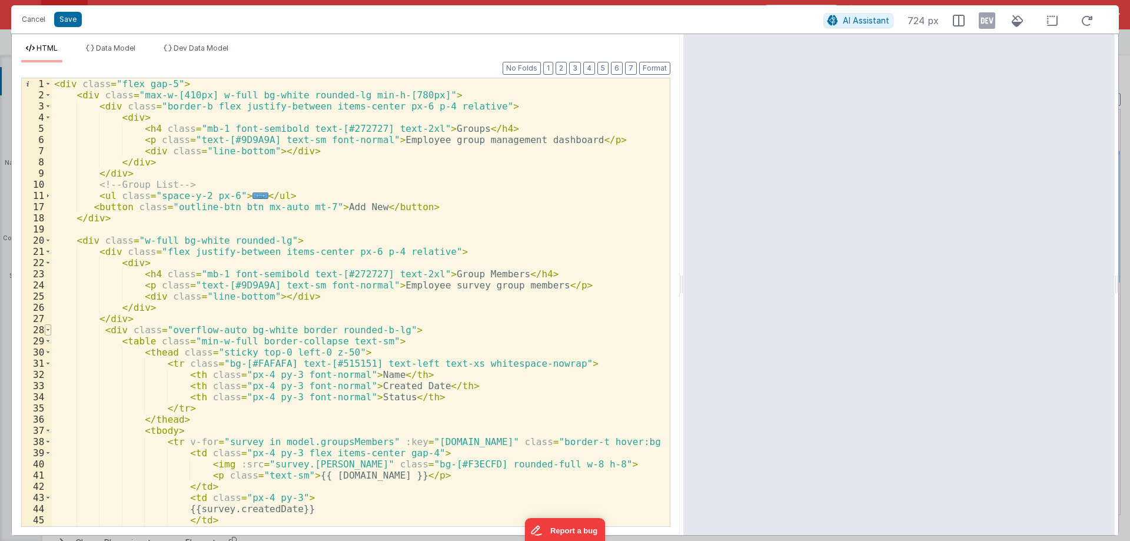
click at [47, 327] on span at bounding box center [48, 329] width 6 height 11
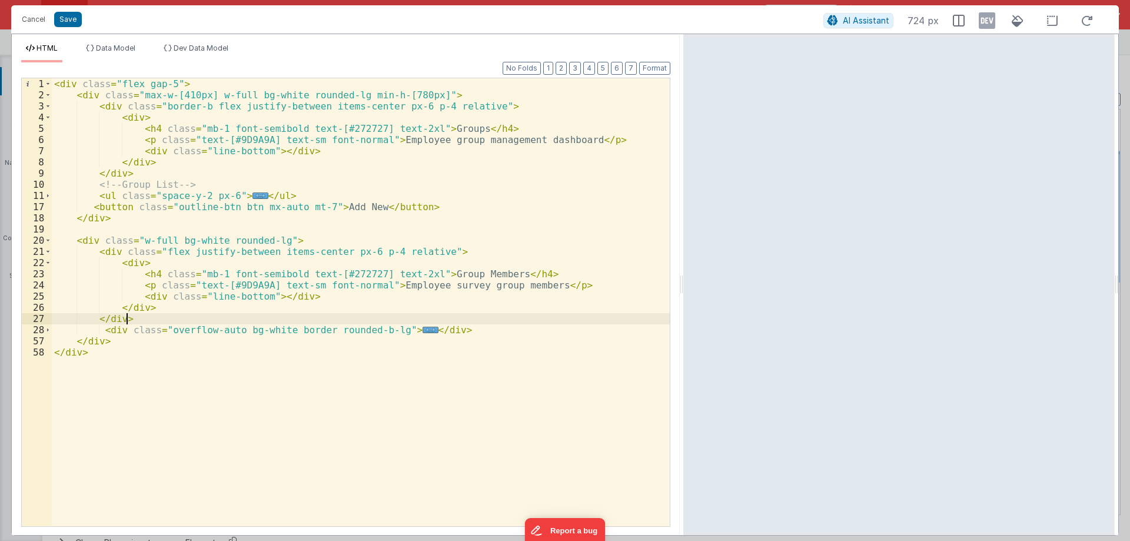
click at [132, 317] on div "< div class = "flex gap-5" > < div class = "max-w-[410px] w-full bg-white round…" at bounding box center [361, 313] width 618 height 470
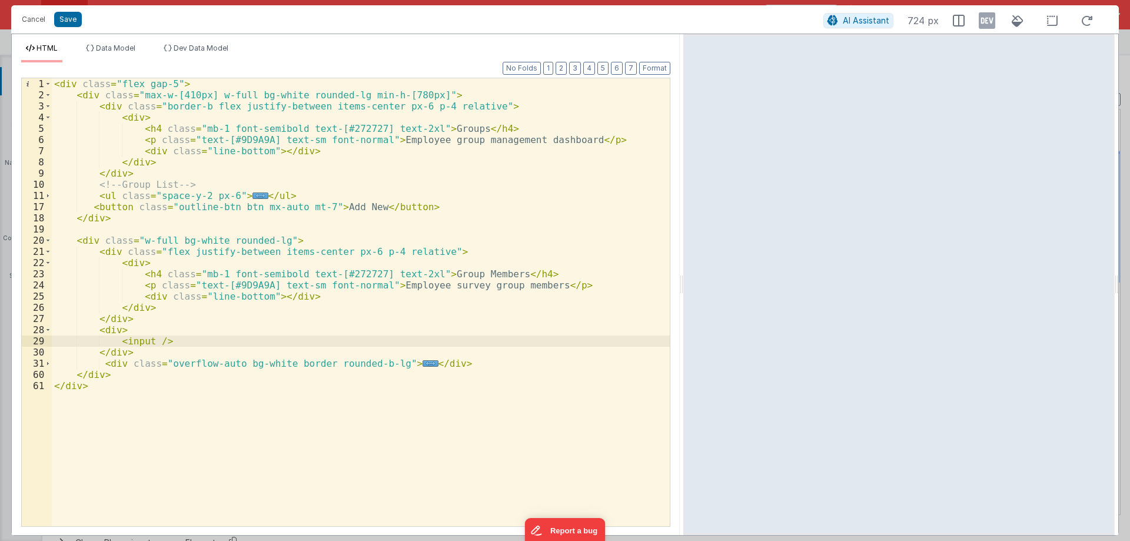
click at [130, 331] on div "< div class = "flex gap-5" > < div class = "max-w-[410px] w-full bg-white round…" at bounding box center [361, 313] width 618 height 470
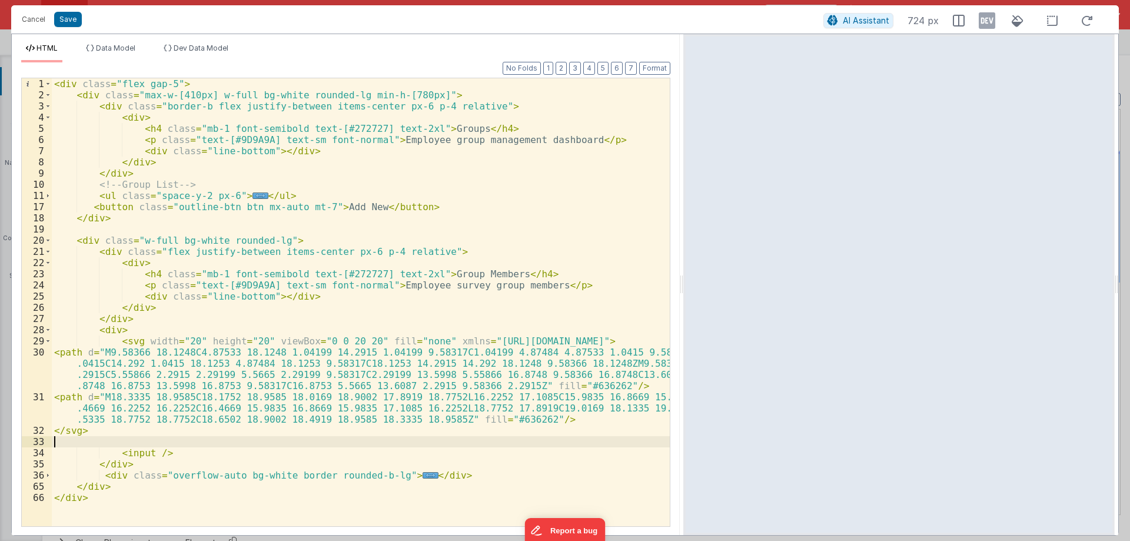
click at [154, 452] on div "< div class = "flex gap-5" > < div class = "max-w-[410px] w-full bg-white round…" at bounding box center [361, 313] width 618 height 470
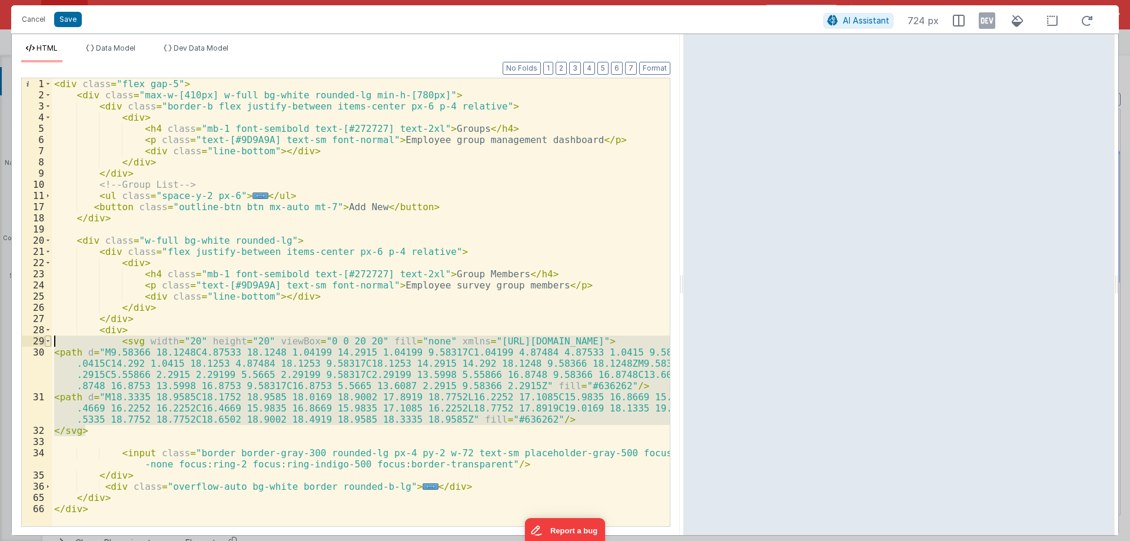
drag, startPoint x: 61, startPoint y: 406, endPoint x: 45, endPoint y: 342, distance: 66.2
click at [45, 342] on div "1 2 3 4 5 6 7 8 9 10 11 17 18 19 20 21 22 23 24 25 26 27 28 29 30 31 32 33 34 3…" at bounding box center [345, 302] width 649 height 449
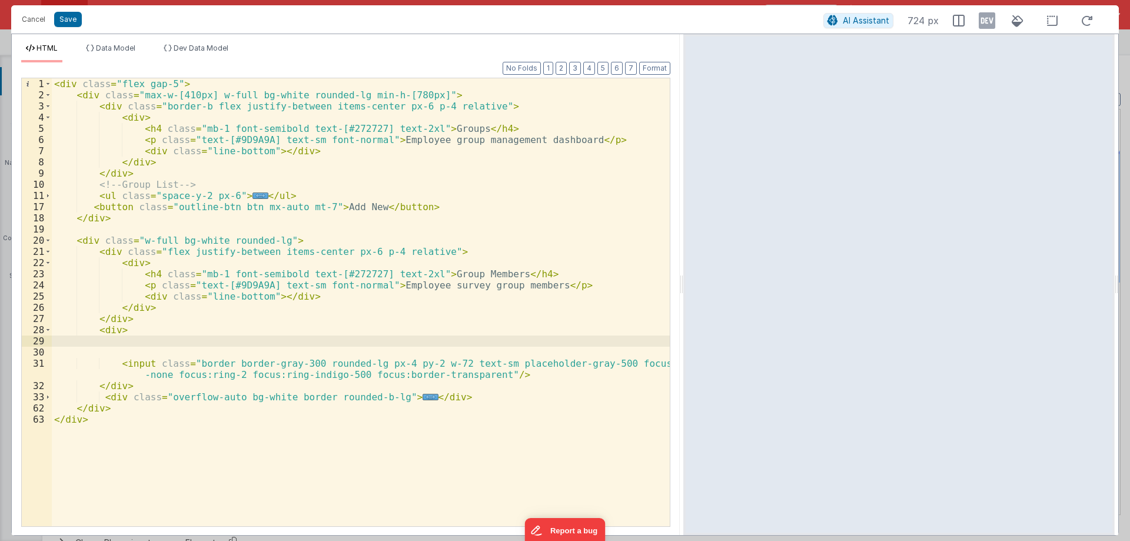
click at [478, 374] on div "< div class = "flex gap-5" > < div class = "max-w-[410px] w-full bg-white round…" at bounding box center [361, 313] width 618 height 470
click at [483, 375] on div "< div class = "flex gap-5" > < div class = "max-w-[410px] w-full bg-white round…" at bounding box center [361, 313] width 618 height 470
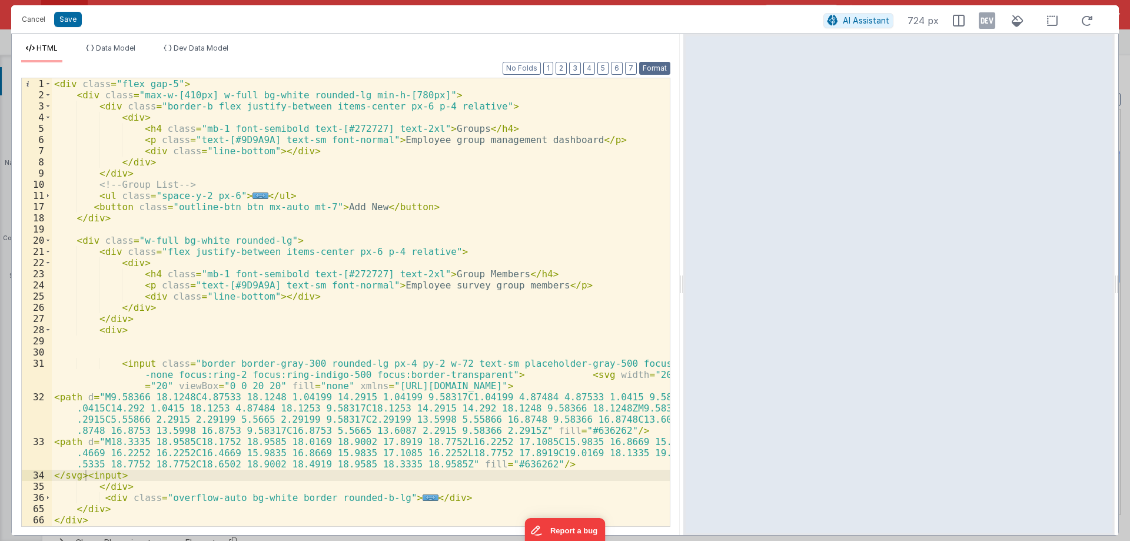
click at [664, 68] on button "Format" at bounding box center [654, 68] width 31 height 13
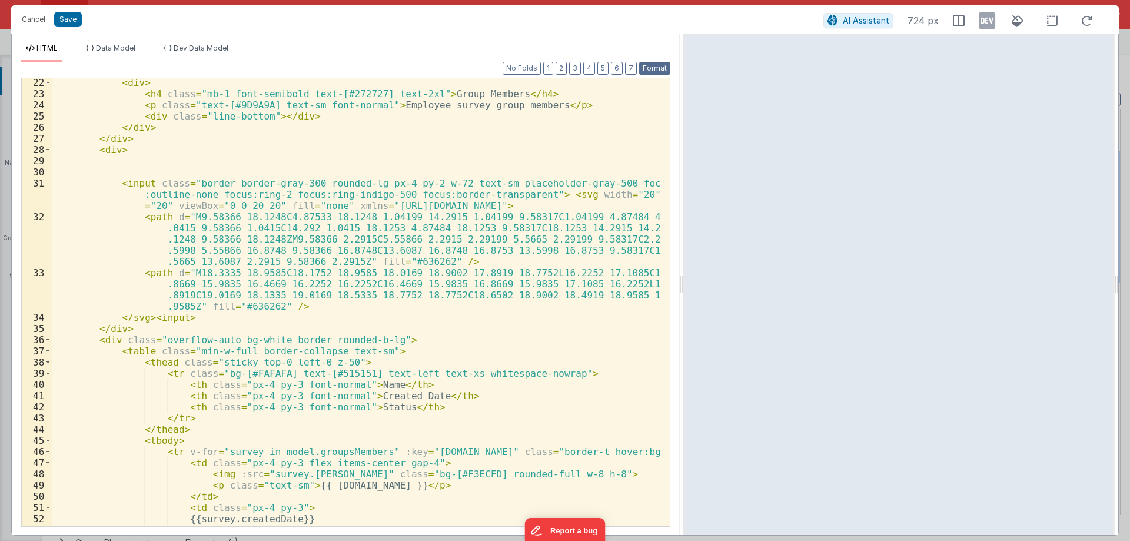
scroll to position [247, 0]
click at [528, 195] on div "< div > < h4 class = "mb-1 font-semibold text-[#272727] text-2xl" > Group Membe…" at bounding box center [356, 312] width 609 height 470
click at [654, 62] on button "Format" at bounding box center [654, 68] width 31 height 13
click at [44, 205] on div "32" at bounding box center [37, 205] width 30 height 11
click at [46, 205] on span at bounding box center [48, 205] width 6 height 11
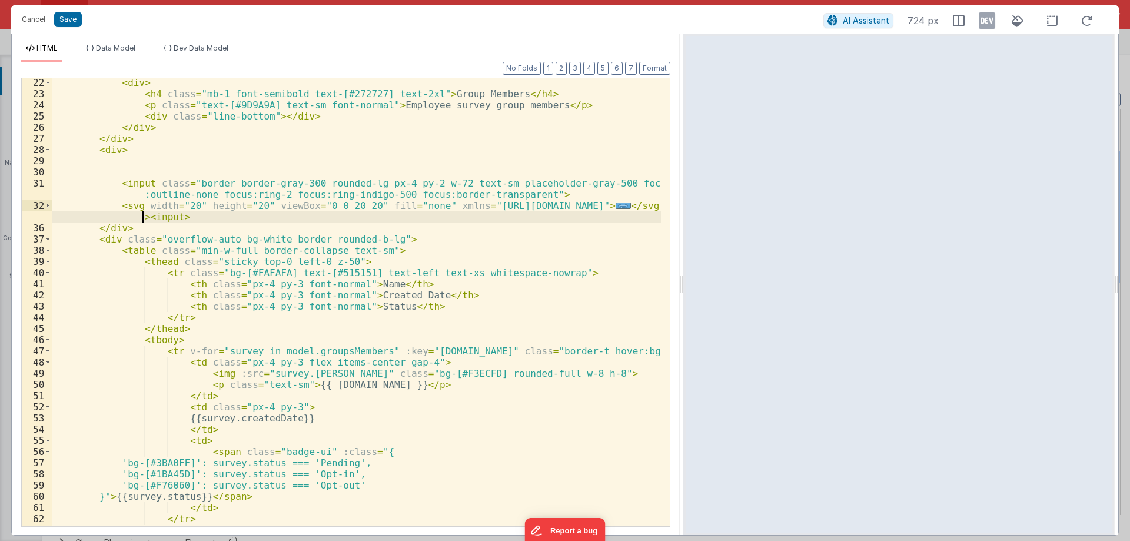
click at [142, 215] on div "< div > < h4 class = "mb-1 font-semibold text-[#272727] text-2xl" > Group Membe…" at bounding box center [356, 312] width 609 height 470
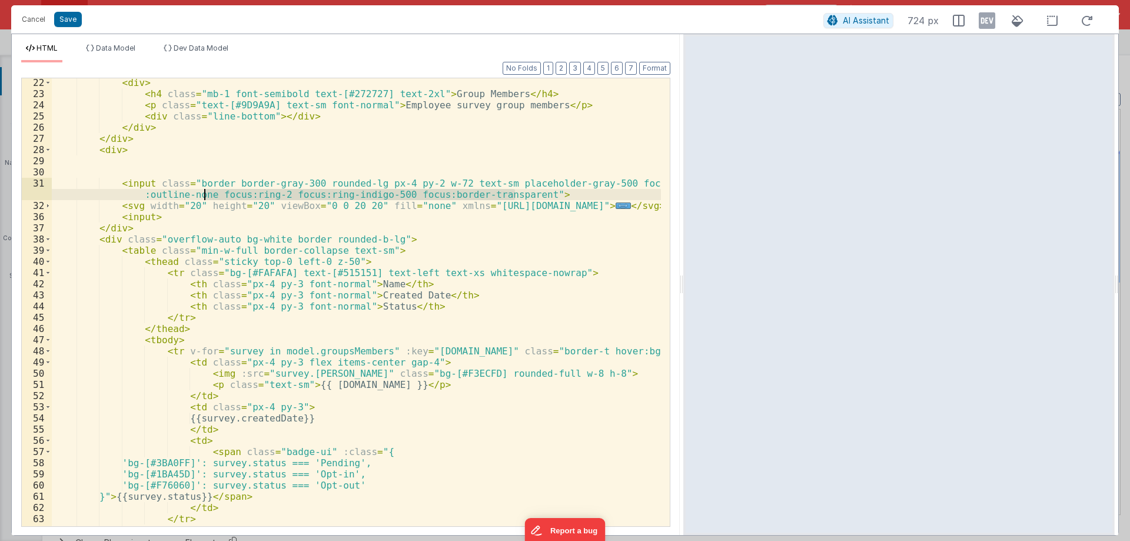
drag, startPoint x: 513, startPoint y: 194, endPoint x: 203, endPoint y: 192, distance: 310.1
click at [203, 192] on div "< div > < h4 class = "mb-1 font-semibold text-[#272727] text-2xl" > Group Membe…" at bounding box center [356, 312] width 609 height 470
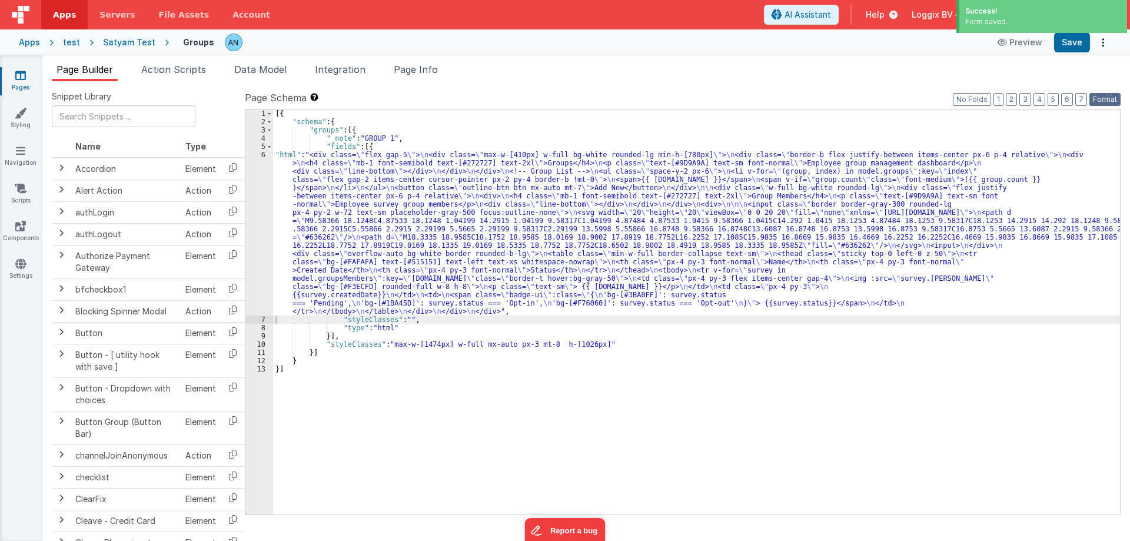
click at [1107, 102] on button "Format" at bounding box center [1104, 99] width 31 height 13
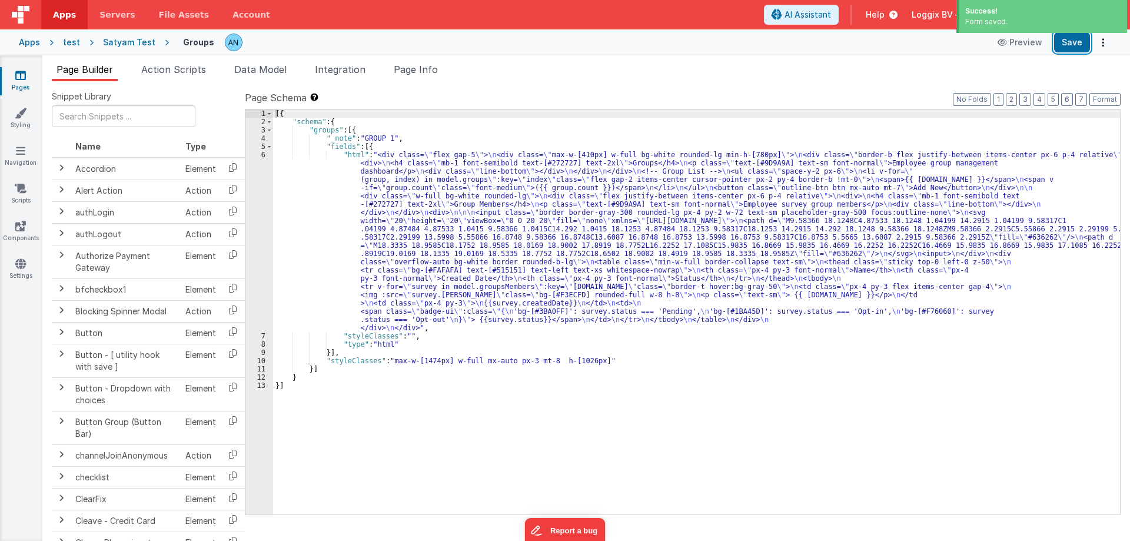
drag, startPoint x: 1076, startPoint y: 42, endPoint x: 1057, endPoint y: 64, distance: 29.2
click at [1076, 42] on button "Save" at bounding box center [1072, 42] width 36 height 20
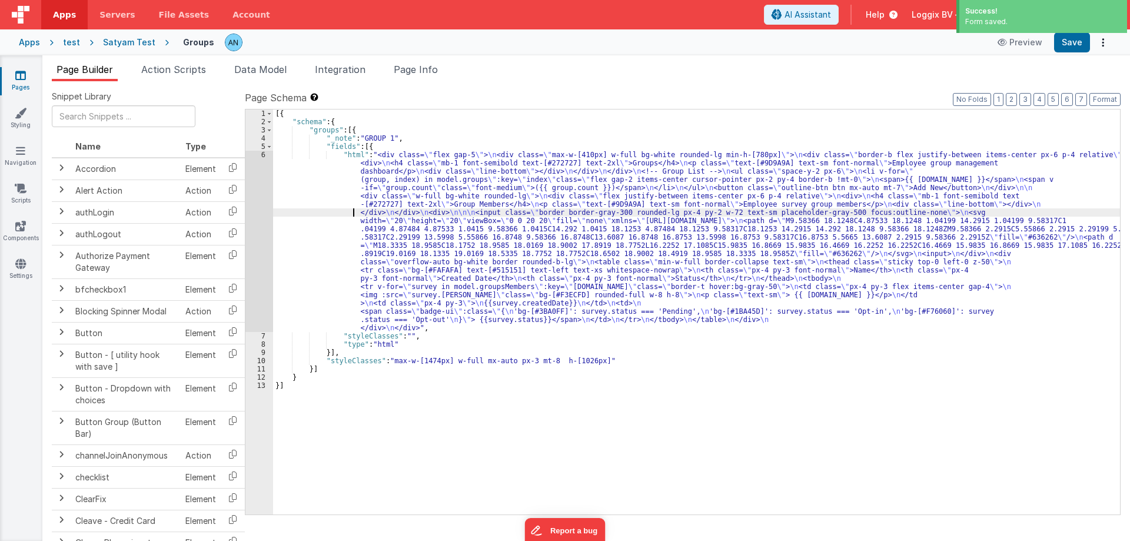
click at [307, 210] on div "[{ "schema" : { "groups" : [{ "_note" : "GROUP 1" , "fields" : [{ "html" : "<di…" at bounding box center [696, 319] width 847 height 421
click at [255, 157] on div "6" at bounding box center [259, 241] width 28 height 181
